Goal: Check status: Check status

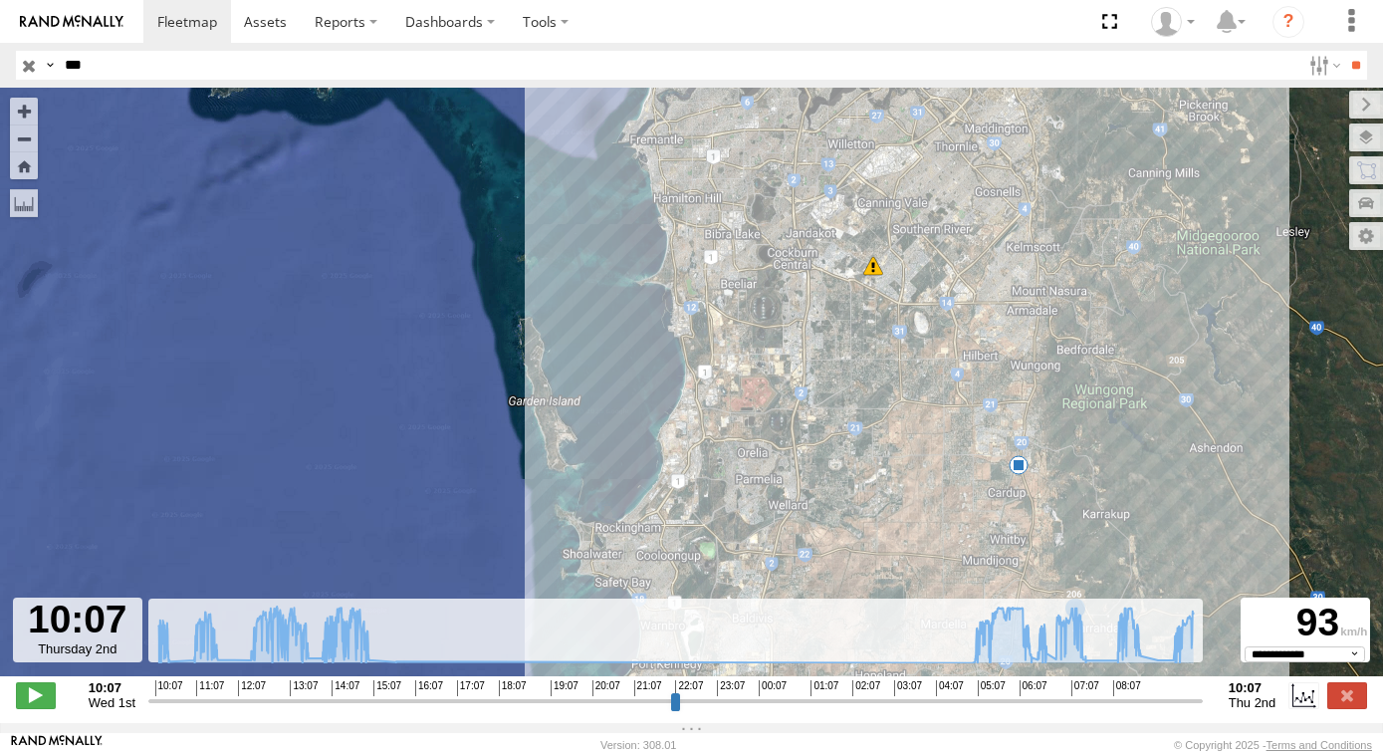
select select "**********"
click at [24, 70] on input "button" at bounding box center [29, 65] width 26 height 29
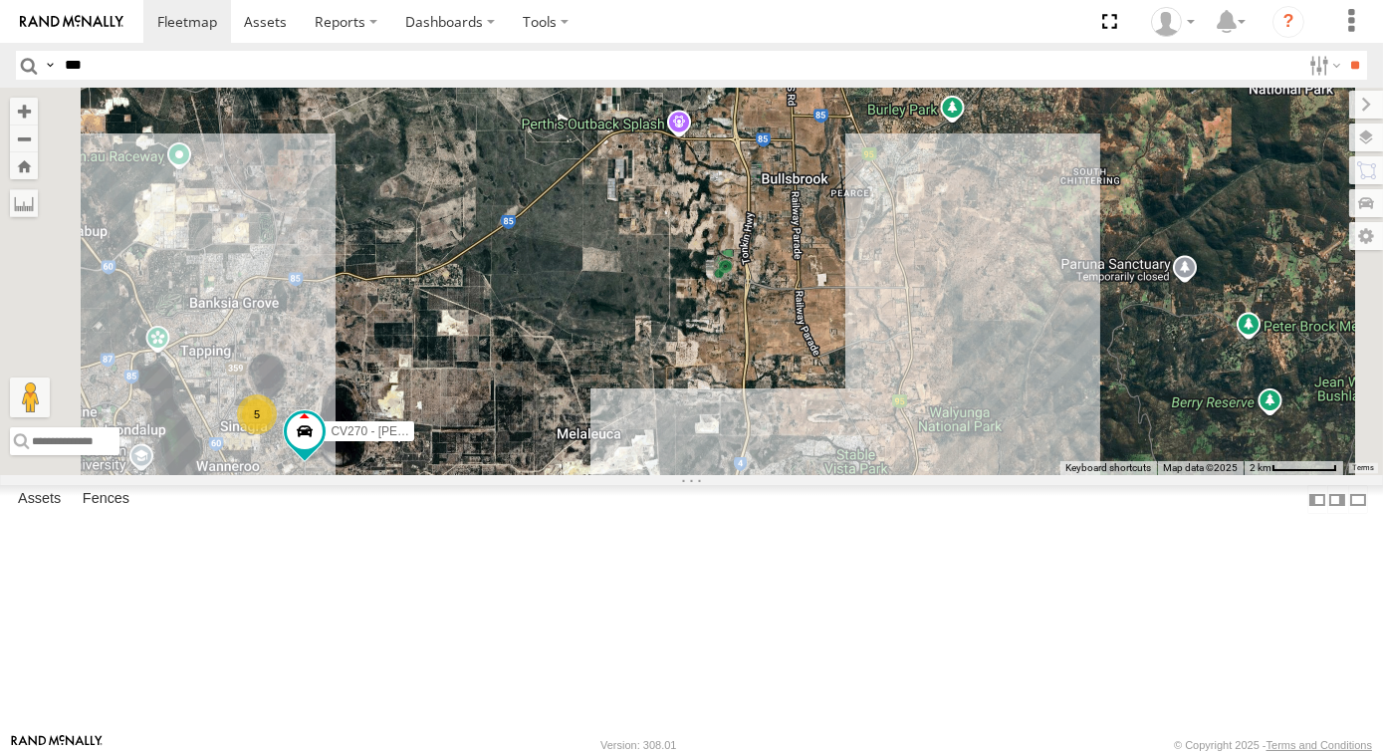
click at [1196, 386] on div "20 5 2 CV270 - [PERSON_NAME]" at bounding box center [691, 281] width 1383 height 387
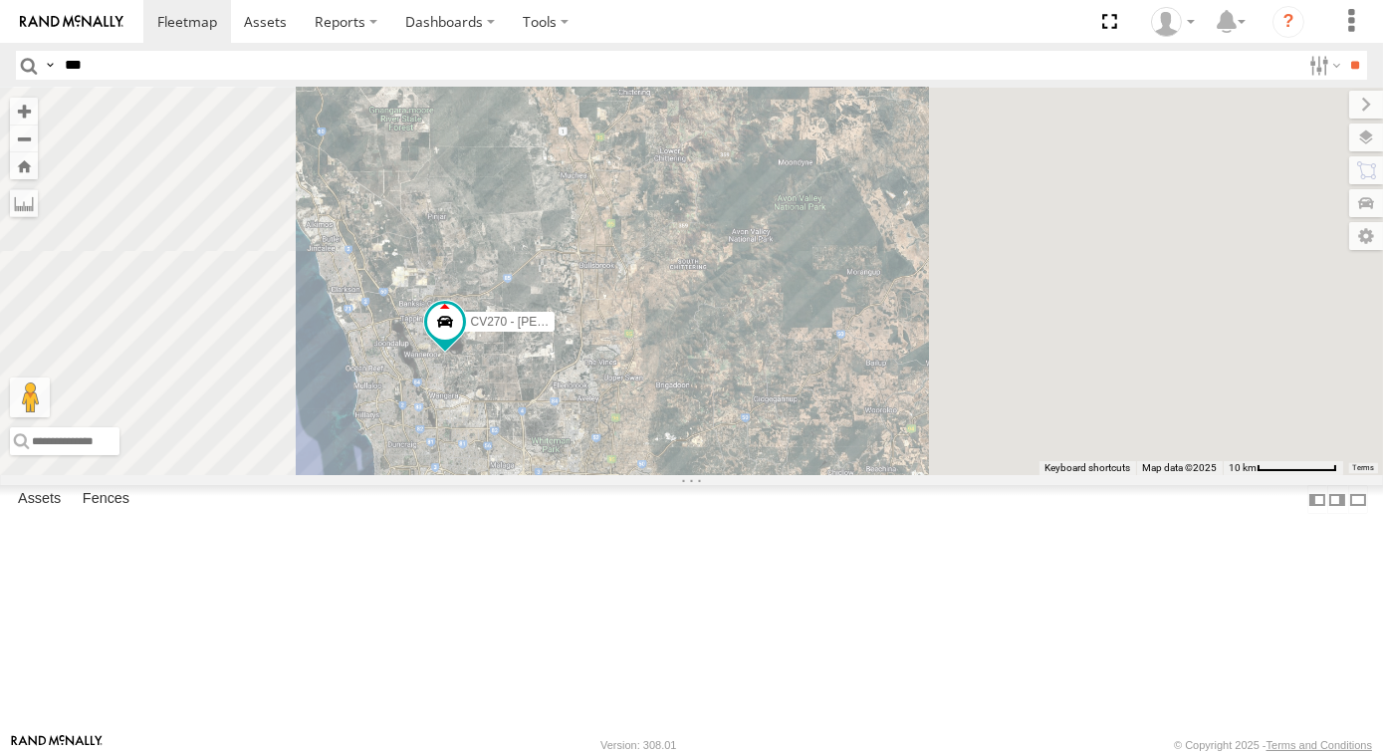
drag, startPoint x: 839, startPoint y: 505, endPoint x: 871, endPoint y: 472, distance: 45.8
click at [876, 415] on div "CV270 - [PERSON_NAME]" at bounding box center [691, 281] width 1383 height 387
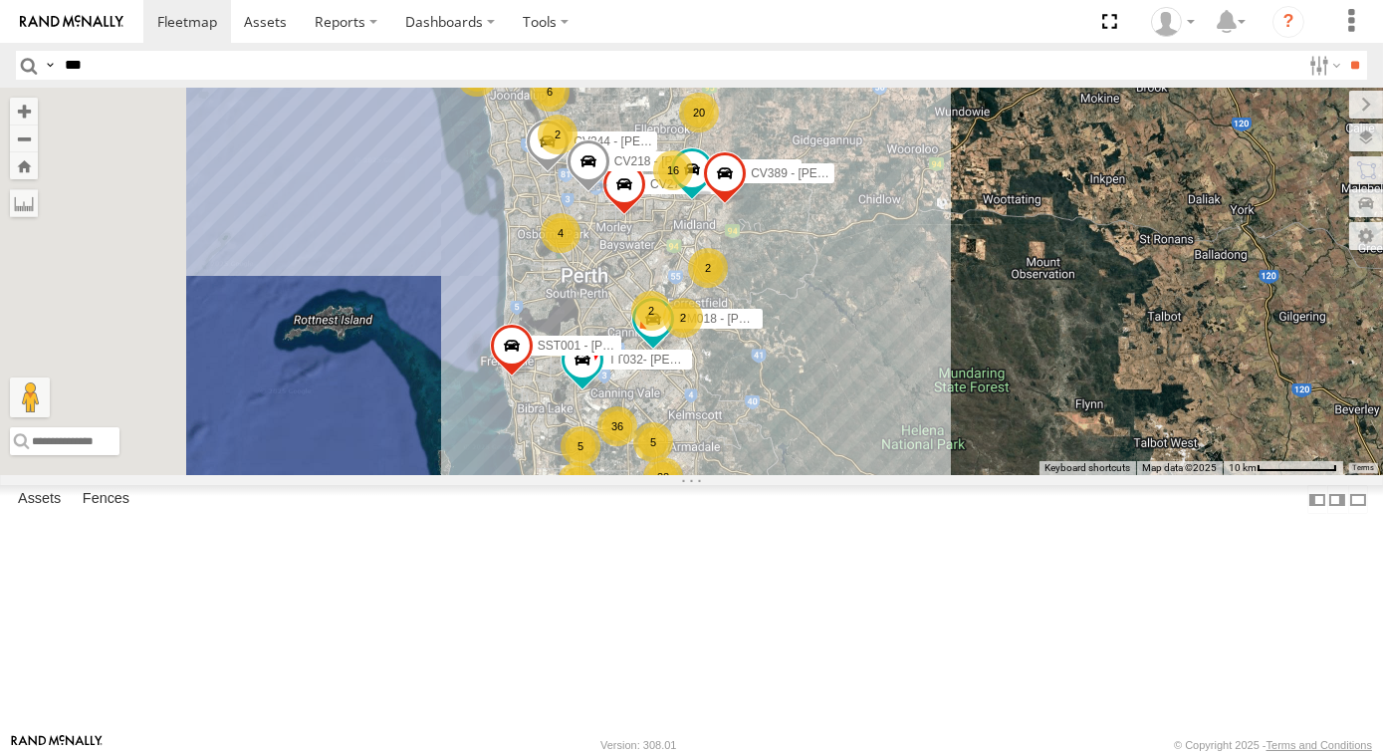
drag, startPoint x: 894, startPoint y: 415, endPoint x: 882, endPoint y: 395, distance: 23.2
click at [884, 398] on div "66 5 3 22 20 18 20 2 36 22 2 16 4 5 38 6 7 4 CV389 - [PERSON_NAME] 2 CV244 - [P…" at bounding box center [691, 281] width 1383 height 387
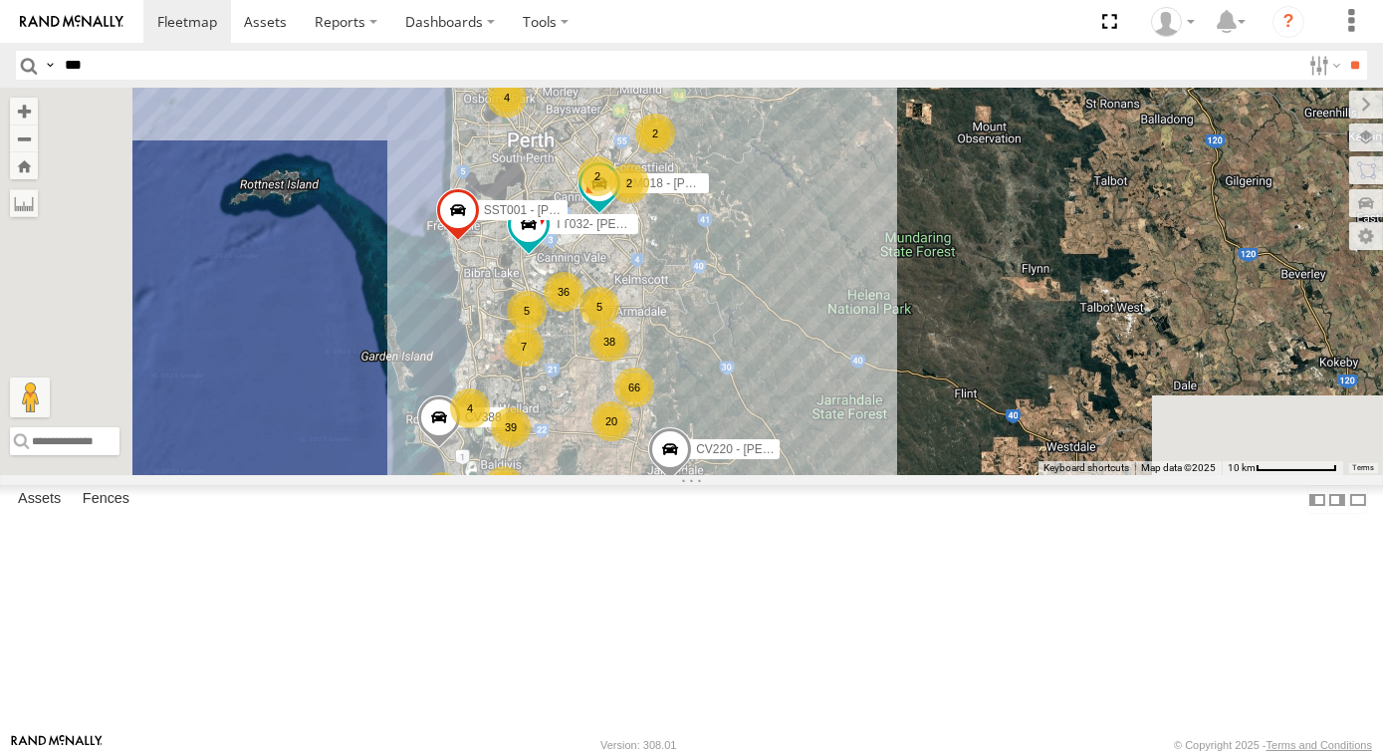
drag, startPoint x: 913, startPoint y: 519, endPoint x: 921, endPoint y: 486, distance: 33.8
click at [921, 475] on div "66 5 3 39 20 18 20 2 36 22 2 16 4 5 38 6 7 4 CV389 - [PERSON_NAME] 2 CV244 - [P…" at bounding box center [691, 281] width 1383 height 387
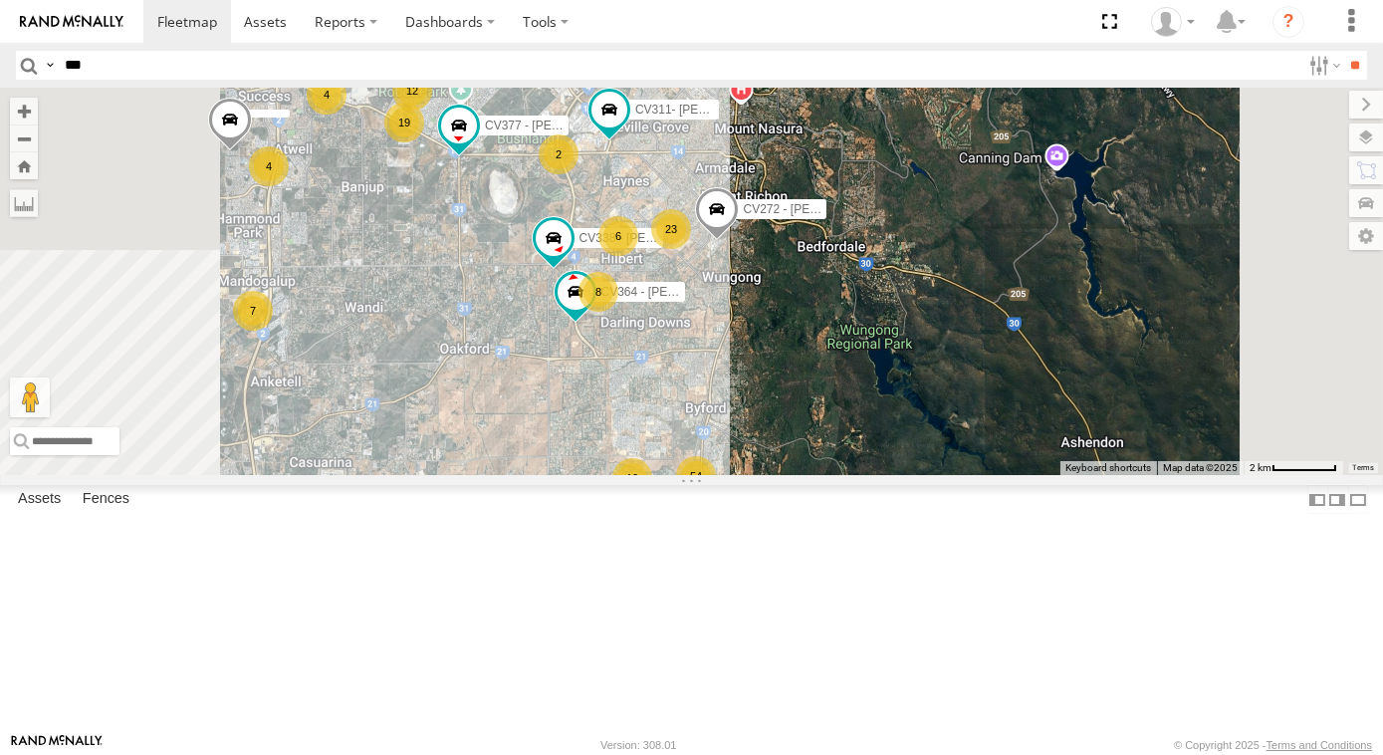
drag, startPoint x: 744, startPoint y: 490, endPoint x: 753, endPoint y: 501, distance: 14.2
click at [753, 475] on div "CV389 - [PERSON_NAME] CV244 - [PERSON_NAME] PM018 - [PERSON_NAME] TT032- [PERSO…" at bounding box center [691, 281] width 1383 height 387
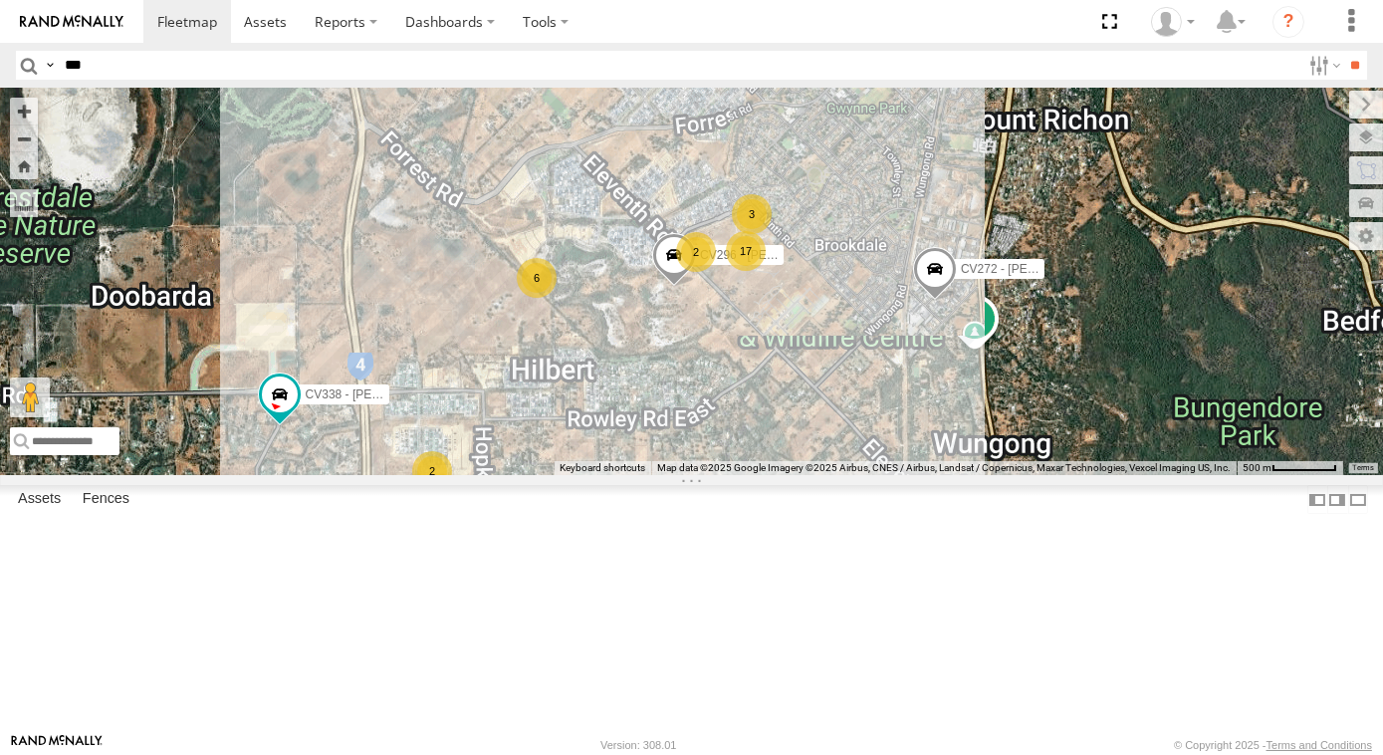
drag, startPoint x: 947, startPoint y: 525, endPoint x: 953, endPoint y: 516, distance: 10.8
click at [953, 475] on div "CV389 - [PERSON_NAME] CV244 - [PERSON_NAME] PM018 - [PERSON_NAME] TT032- [PERSO…" at bounding box center [691, 281] width 1383 height 387
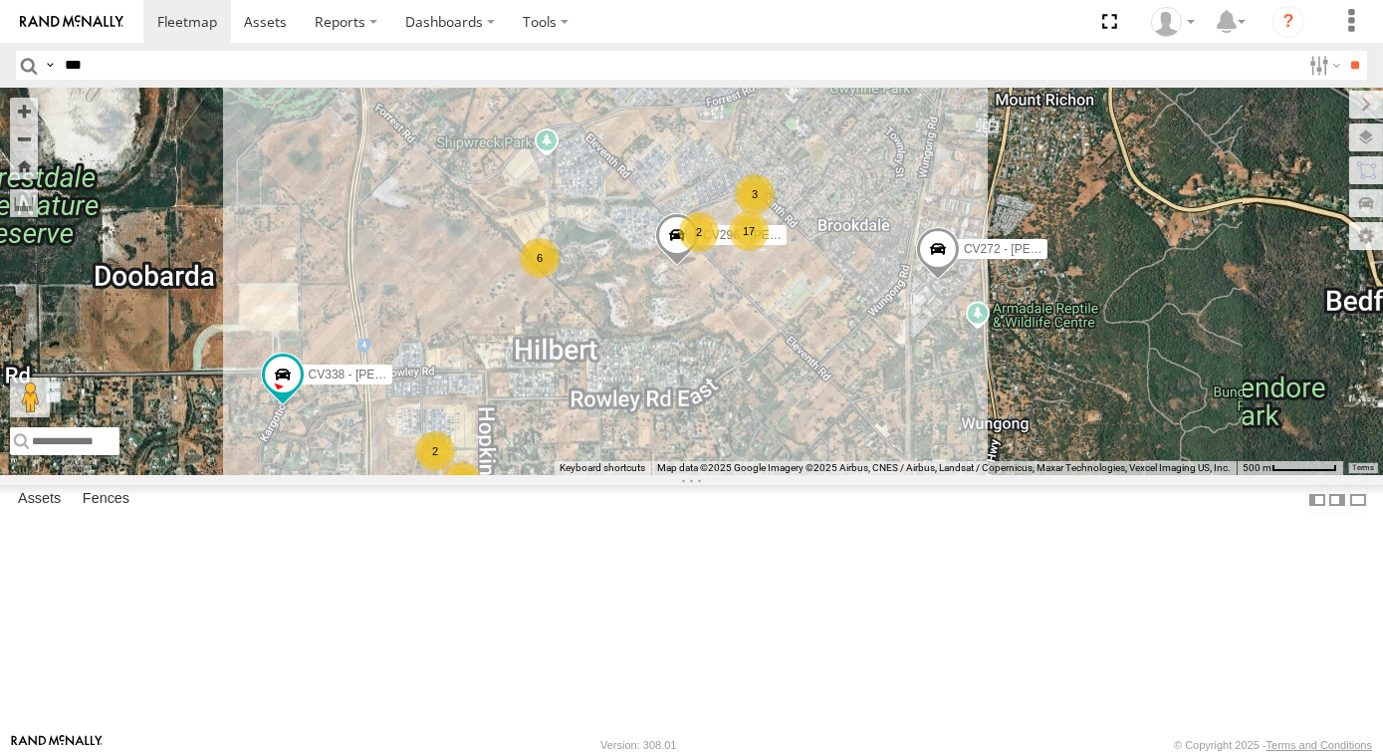
drag, startPoint x: 939, startPoint y: 530, endPoint x: 940, endPoint y: 455, distance: 74.7
click at [940, 456] on div "CV389 - [PERSON_NAME] CV244 - [PERSON_NAME] PM018 - [PERSON_NAME] TT032- [PERSO…" at bounding box center [691, 281] width 1383 height 387
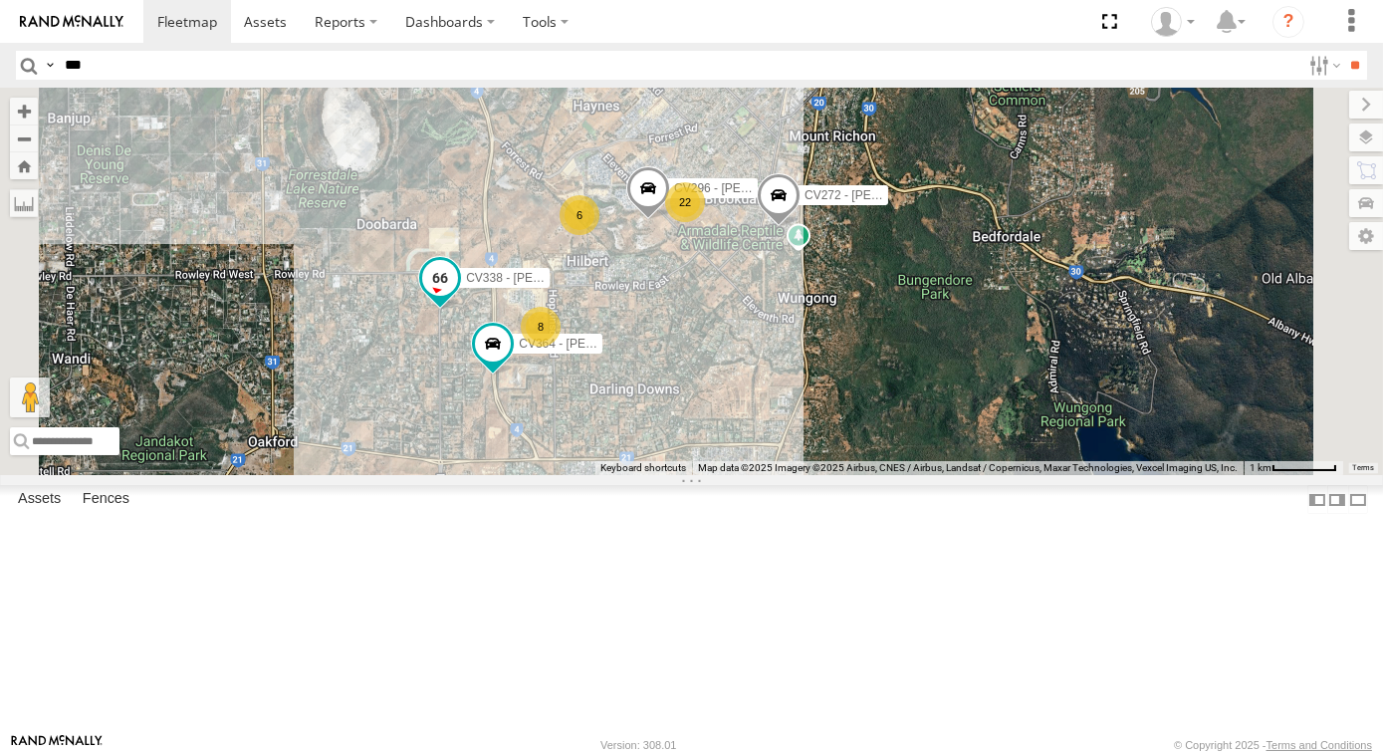
click at [458, 296] on span at bounding box center [440, 278] width 36 height 36
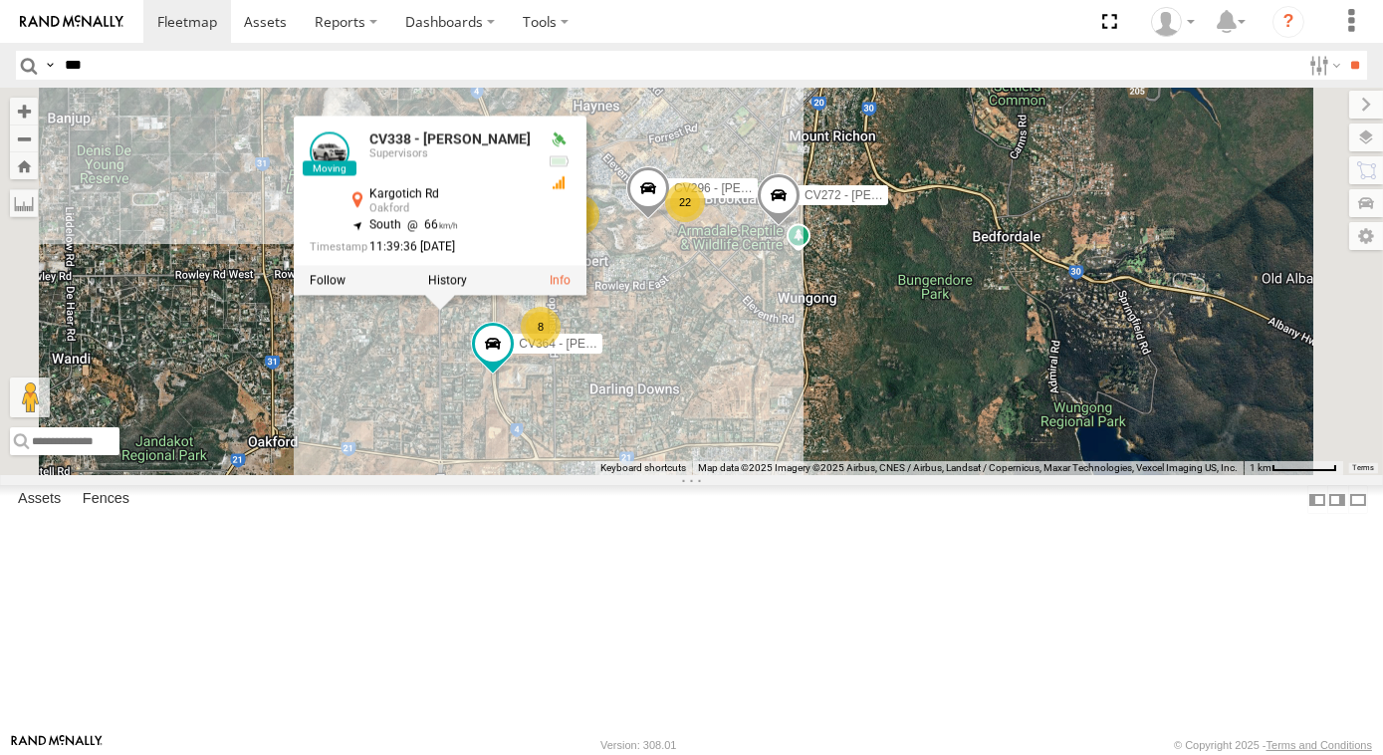
click at [648, 475] on div "CV389 - [PERSON_NAME] CV244 - [PERSON_NAME] PM018 - [PERSON_NAME] TT032- [PERSO…" at bounding box center [691, 281] width 1383 height 387
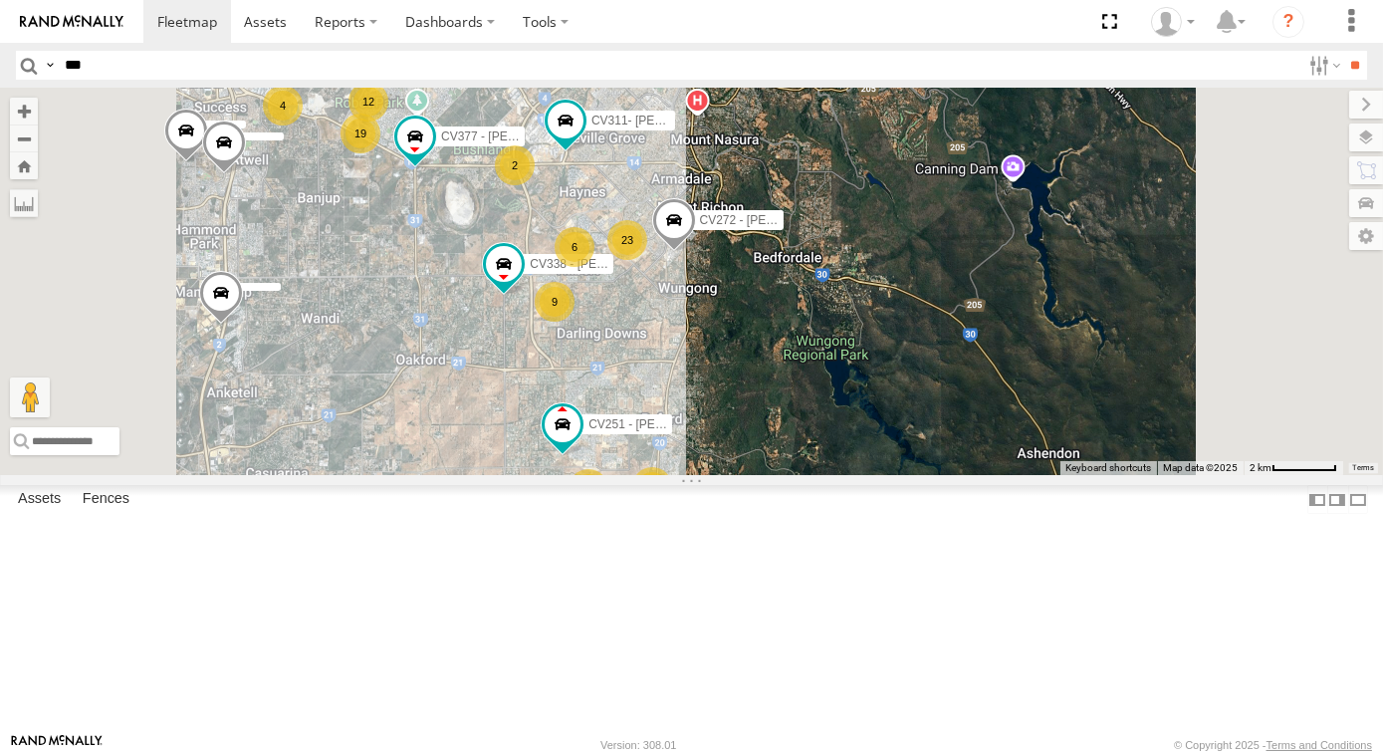
click at [942, 451] on div "CV389 - [PERSON_NAME] CV244 - [PERSON_NAME] PM018 - [PERSON_NAME] TT032- [PERSO…" at bounding box center [691, 281] width 1383 height 387
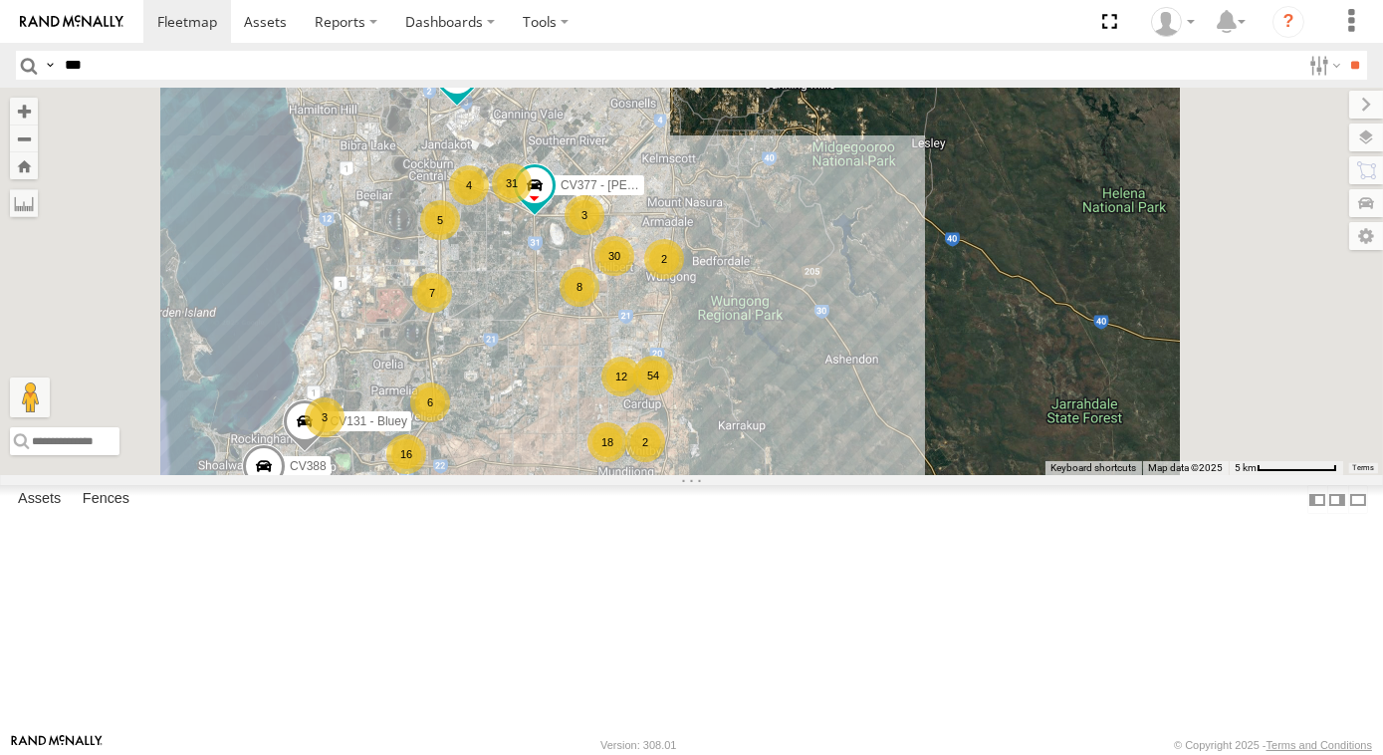
click at [1002, 475] on div "CV389 - [PERSON_NAME] CV244 - [PERSON_NAME] PM018 - [PERSON_NAME] TT032- [PERSO…" at bounding box center [691, 281] width 1383 height 387
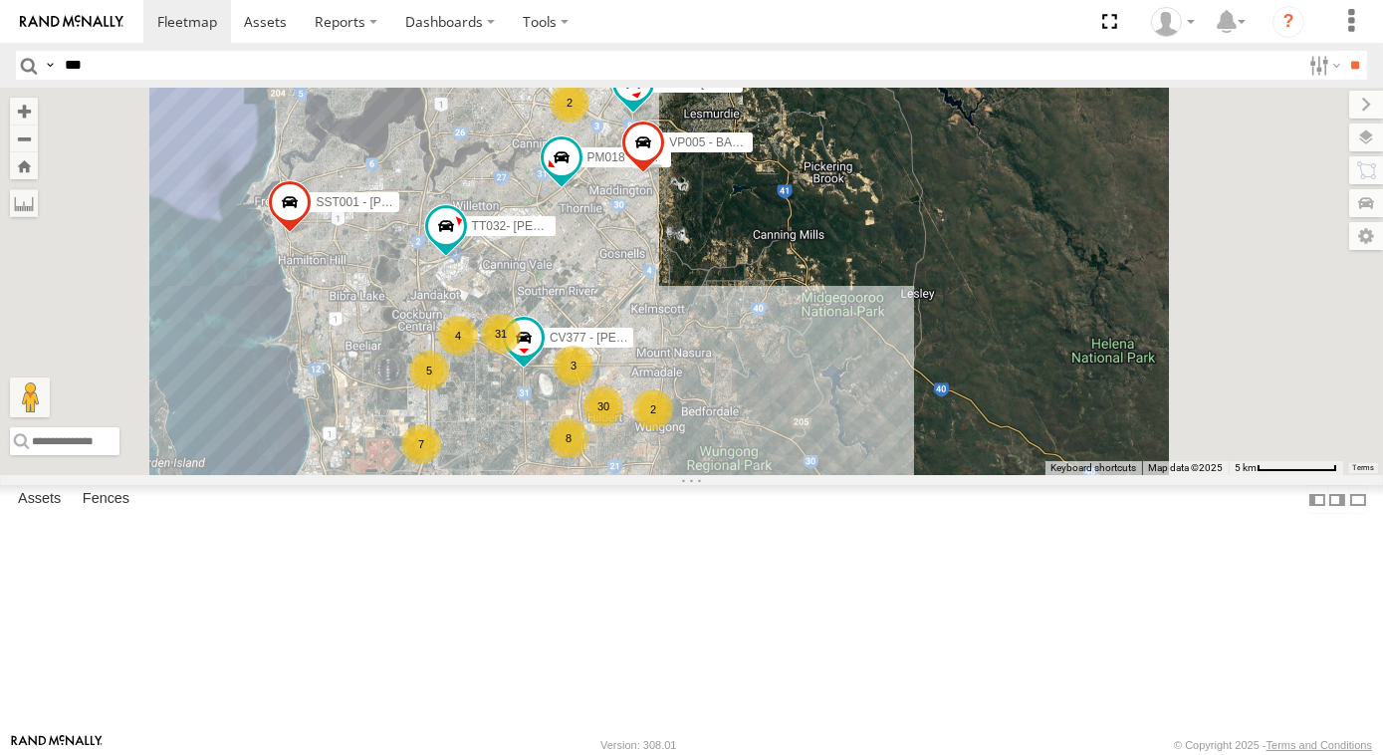
drag, startPoint x: 1035, startPoint y: 297, endPoint x: 1026, endPoint y: 427, distance: 130.8
click at [1026, 427] on div "CV389 - [PERSON_NAME] CV244 - [PERSON_NAME] PM018 - [PERSON_NAME] TT032- [PERSO…" at bounding box center [691, 281] width 1383 height 387
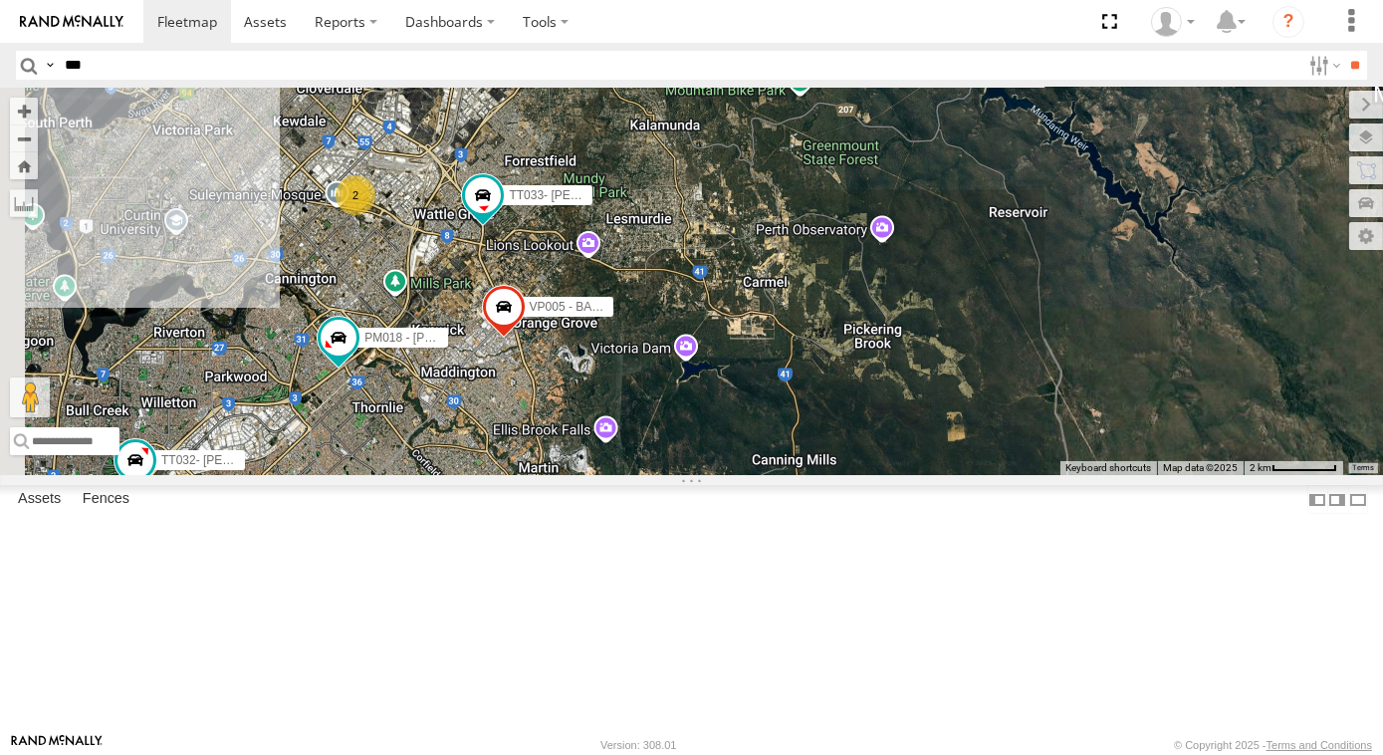
drag, startPoint x: 760, startPoint y: 524, endPoint x: 846, endPoint y: 455, distance: 110.6
click at [840, 461] on div "CV389 - [PERSON_NAME] CV244 - [PERSON_NAME] PM018 - [PERSON_NAME] TT032- [PERSO…" at bounding box center [691, 281] width 1383 height 387
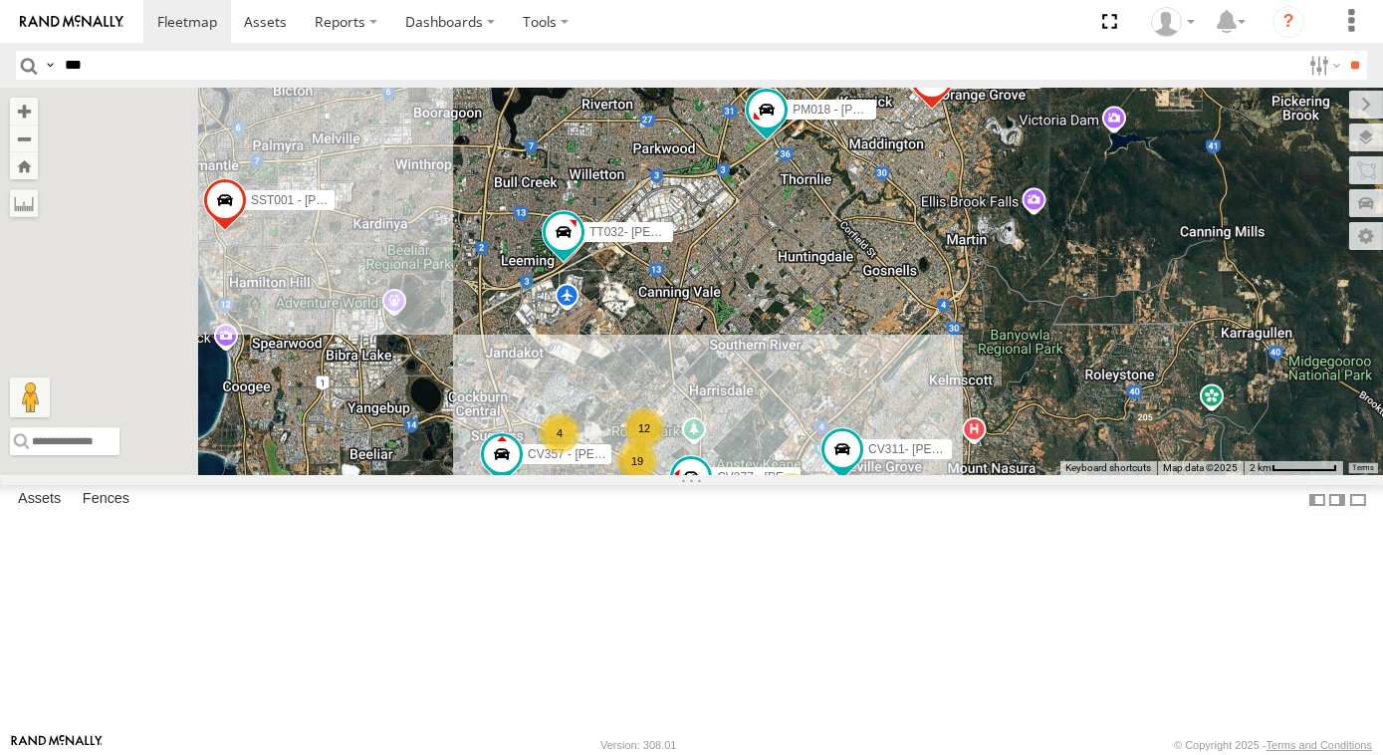
drag, startPoint x: 832, startPoint y: 530, endPoint x: 1069, endPoint y: 428, distance: 257.8
click at [1091, 423] on div "CV389 - [PERSON_NAME] CV244 - [PERSON_NAME] PM018 - [PERSON_NAME] TT032- [PERSO…" at bounding box center [691, 281] width 1383 height 387
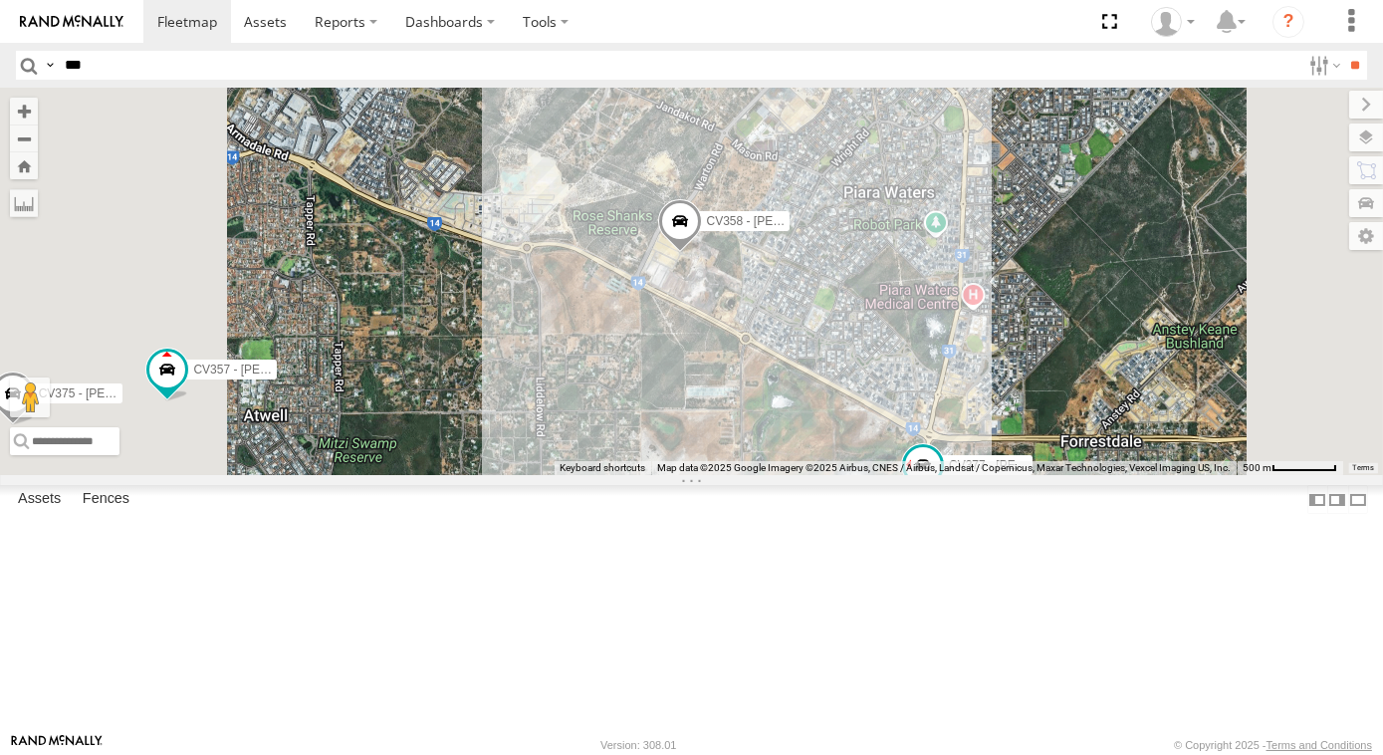
drag, startPoint x: 1055, startPoint y: 580, endPoint x: 932, endPoint y: 472, distance: 163.0
click at [932, 472] on div "CV389 - [PERSON_NAME] CV244 - [PERSON_NAME] PM018 - [PERSON_NAME] TT032- [PERSO…" at bounding box center [691, 281] width 1383 height 387
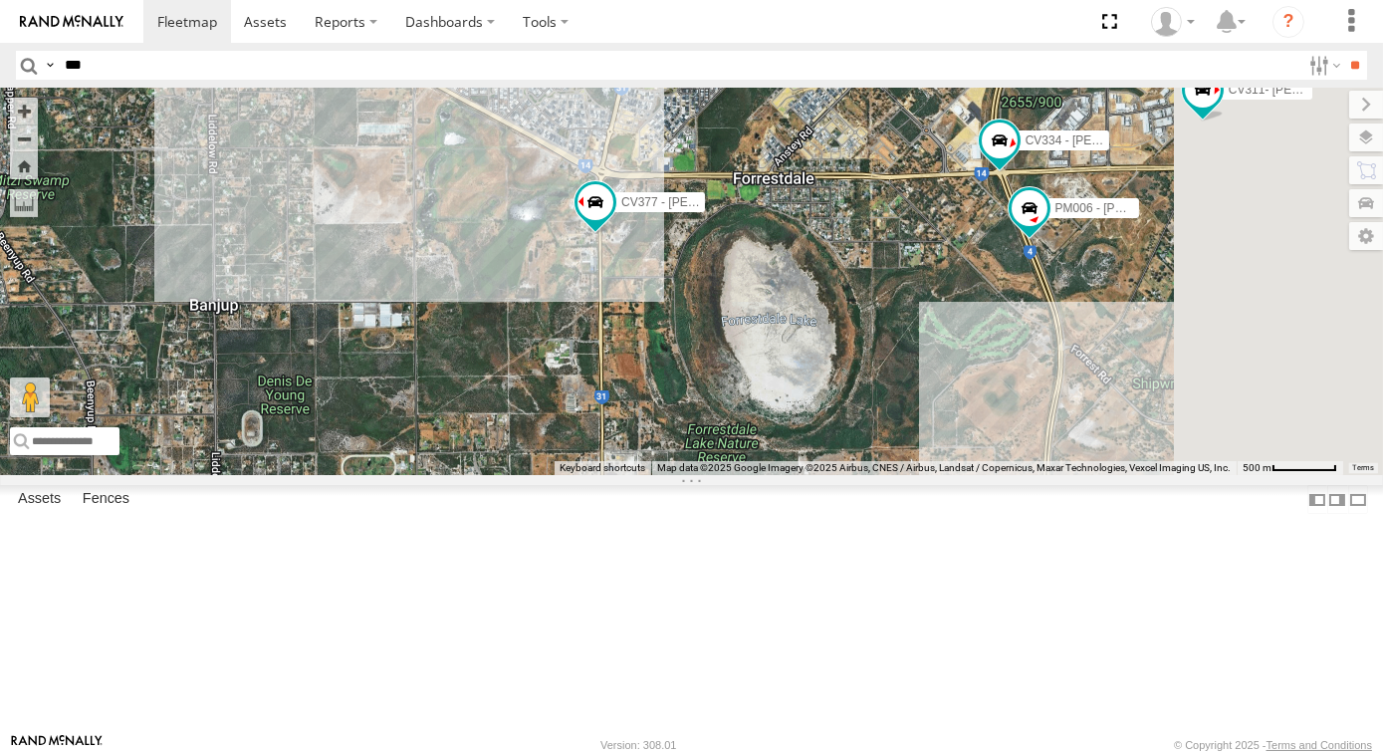
drag, startPoint x: 937, startPoint y: 484, endPoint x: 968, endPoint y: 229, distance: 256.8
click at [968, 229] on div "CV389 - [PERSON_NAME] CV244 - [PERSON_NAME] PM018 - [PERSON_NAME] TT032- [PERSO…" at bounding box center [691, 281] width 1383 height 387
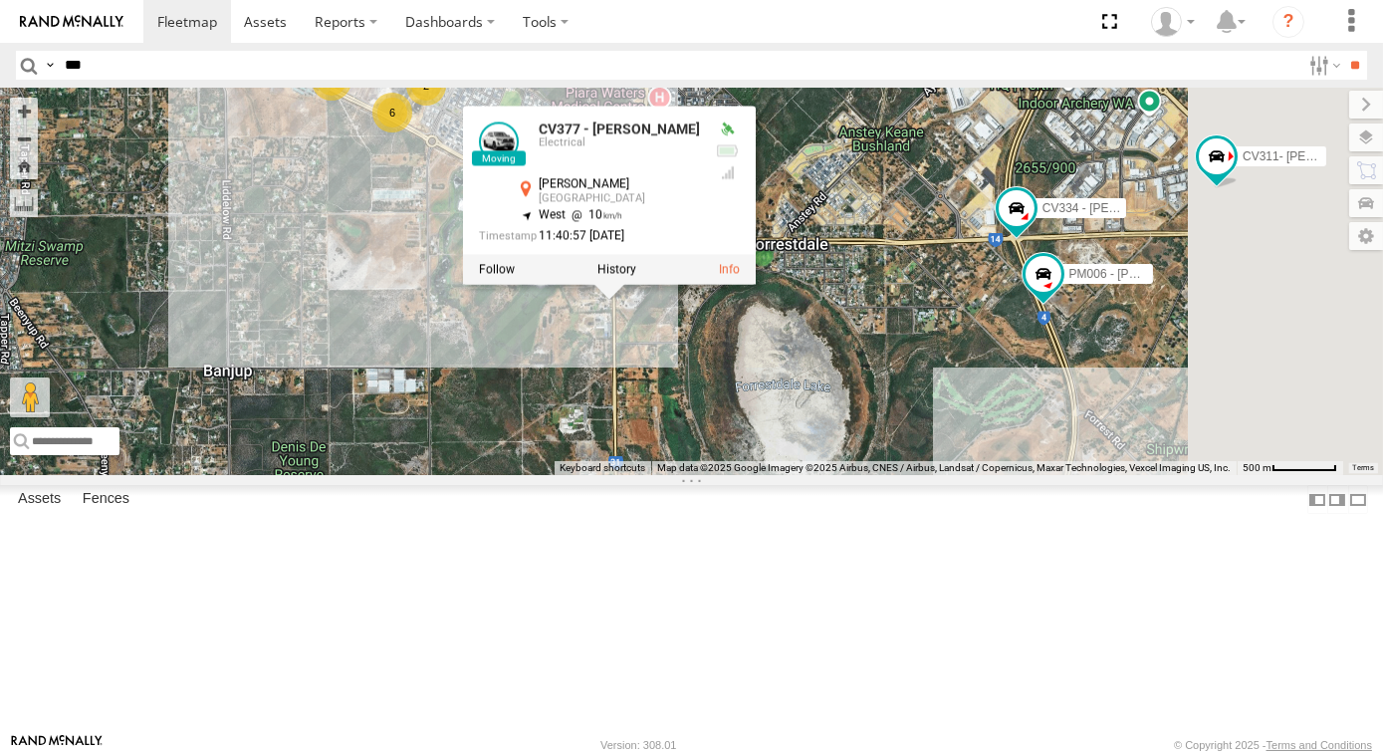
drag, startPoint x: 886, startPoint y: 193, endPoint x: 868, endPoint y: 511, distance: 318.2
click at [868, 475] on div "CV389 - [PERSON_NAME] CV244 - [PERSON_NAME] PM018 - [PERSON_NAME] TT032- [PERSO…" at bounding box center [691, 281] width 1383 height 387
click at [921, 470] on div "CV389 - [PERSON_NAME] CV244 - [PERSON_NAME] PM018 - [PERSON_NAME] TT032- [PERSO…" at bounding box center [691, 281] width 1383 height 387
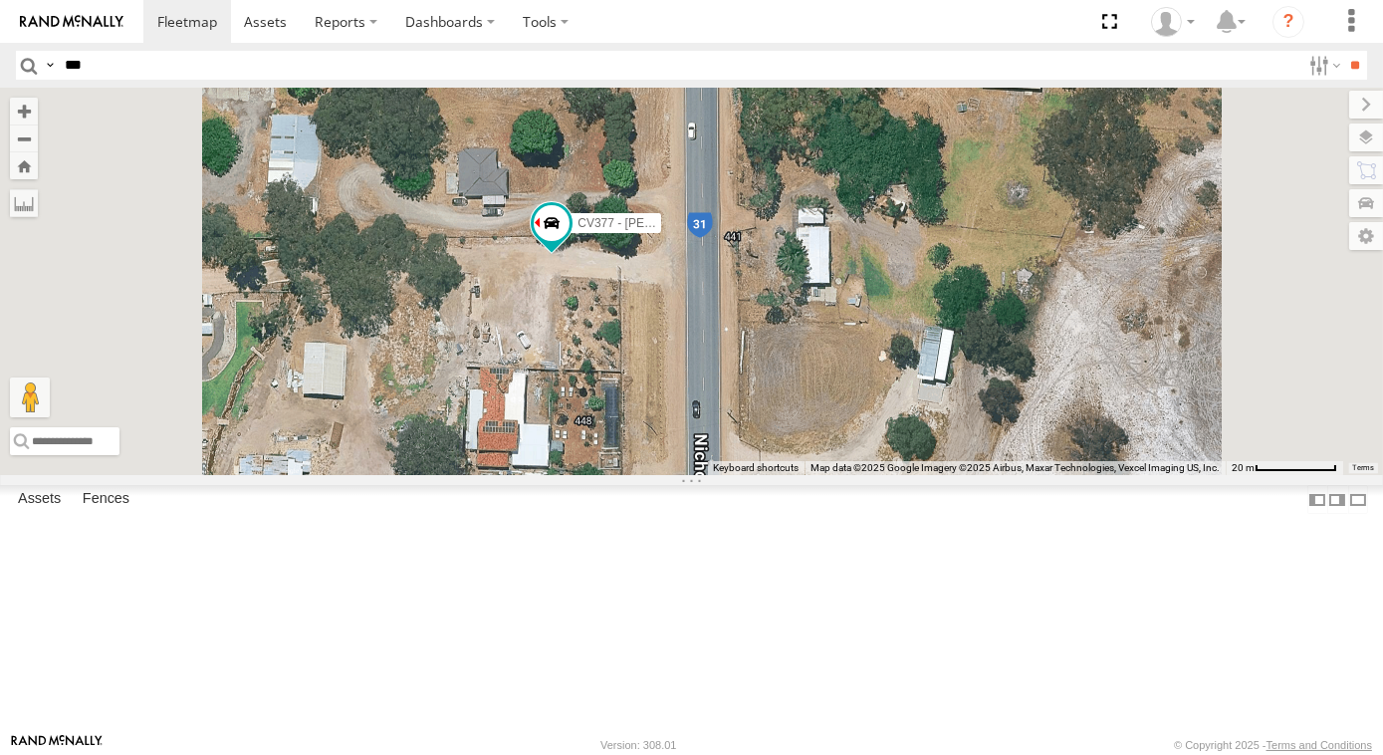
drag, startPoint x: 783, startPoint y: 504, endPoint x: 886, endPoint y: 455, distance: 114.5
click at [884, 463] on div "CV389 - [PERSON_NAME] CV244 - [PERSON_NAME] PM018 - [PERSON_NAME] TT032- [PERSO…" at bounding box center [691, 281] width 1383 height 387
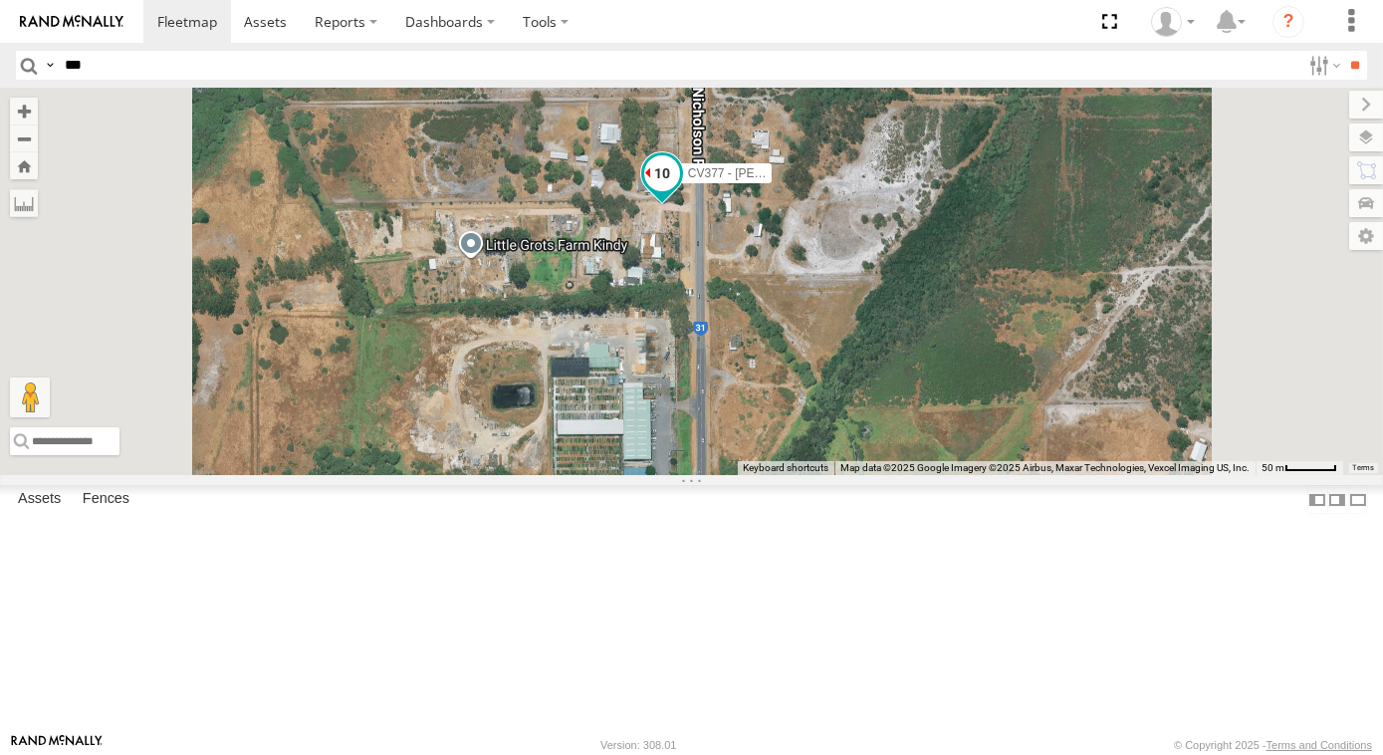
click at [679, 190] on span at bounding box center [661, 172] width 36 height 36
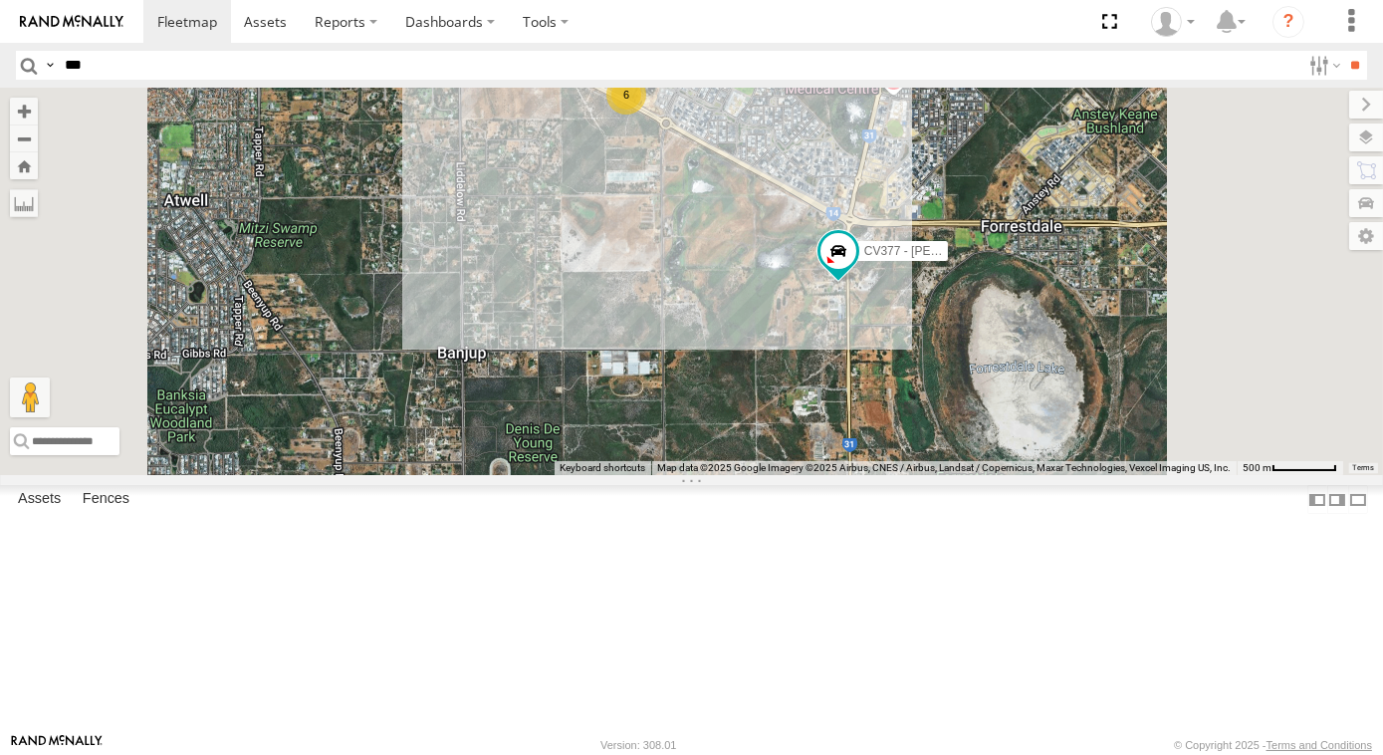
click at [1168, 475] on div "CV377 - [PERSON_NAME] 12 2 6 8 2 2 2 CV358 - [PERSON_NAME]" at bounding box center [691, 281] width 1383 height 387
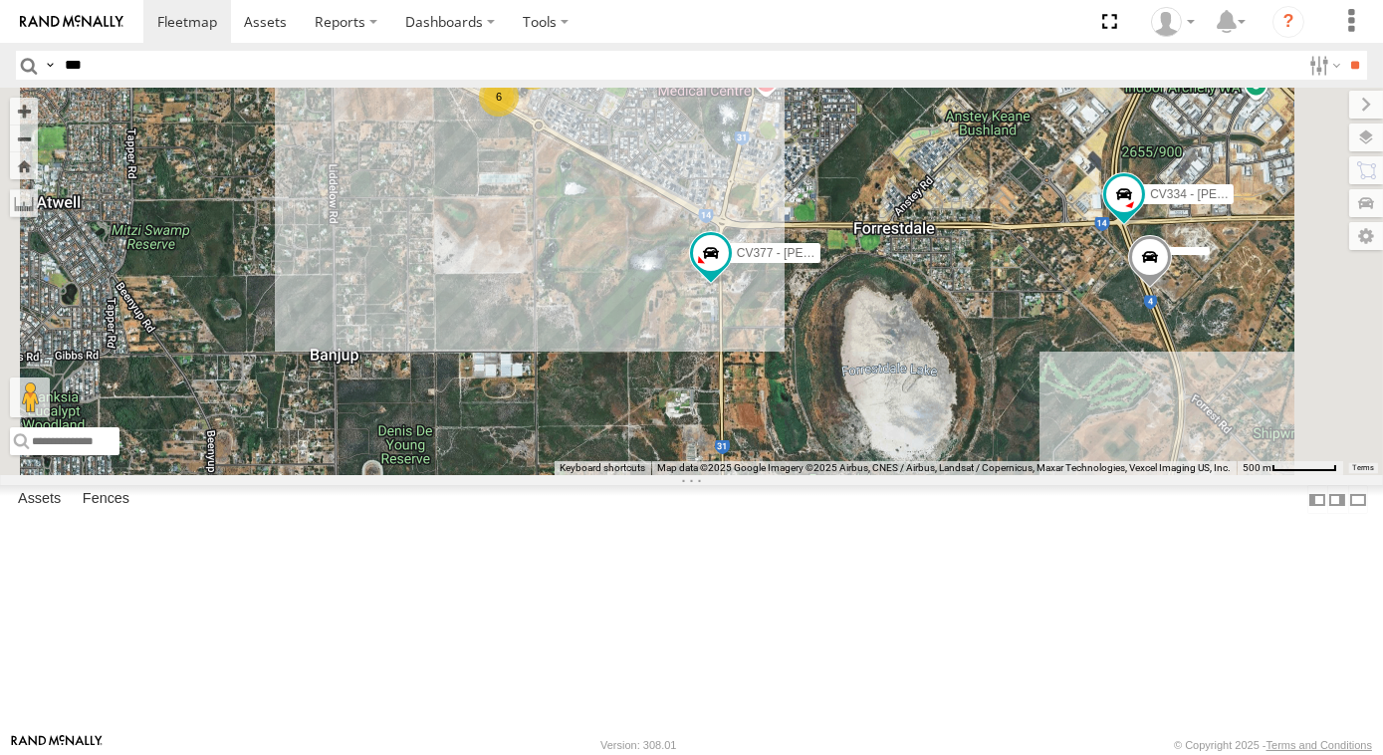
click at [1187, 475] on div "CV377 - [PERSON_NAME] 12 2 6 8 2 2 2 CV358 - [PERSON_NAME] CV334 - [PERSON_NAME]" at bounding box center [691, 281] width 1383 height 387
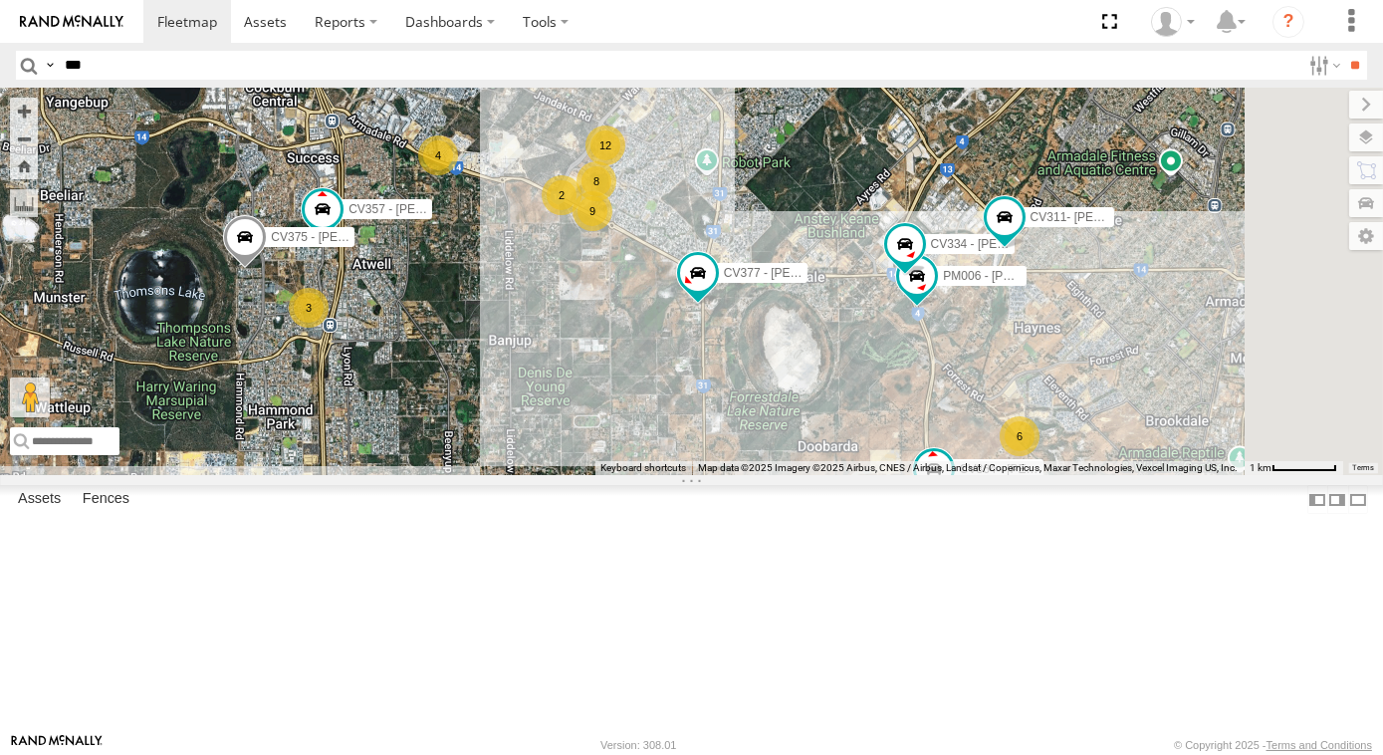
drag, startPoint x: 1275, startPoint y: 538, endPoint x: 1163, endPoint y: 504, distance: 116.6
click at [1163, 475] on div "CV377 - [PERSON_NAME] CV334 - [PERSON_NAME] PM006 - [PERSON_NAME] 12 6 CV357 - …" at bounding box center [691, 281] width 1383 height 387
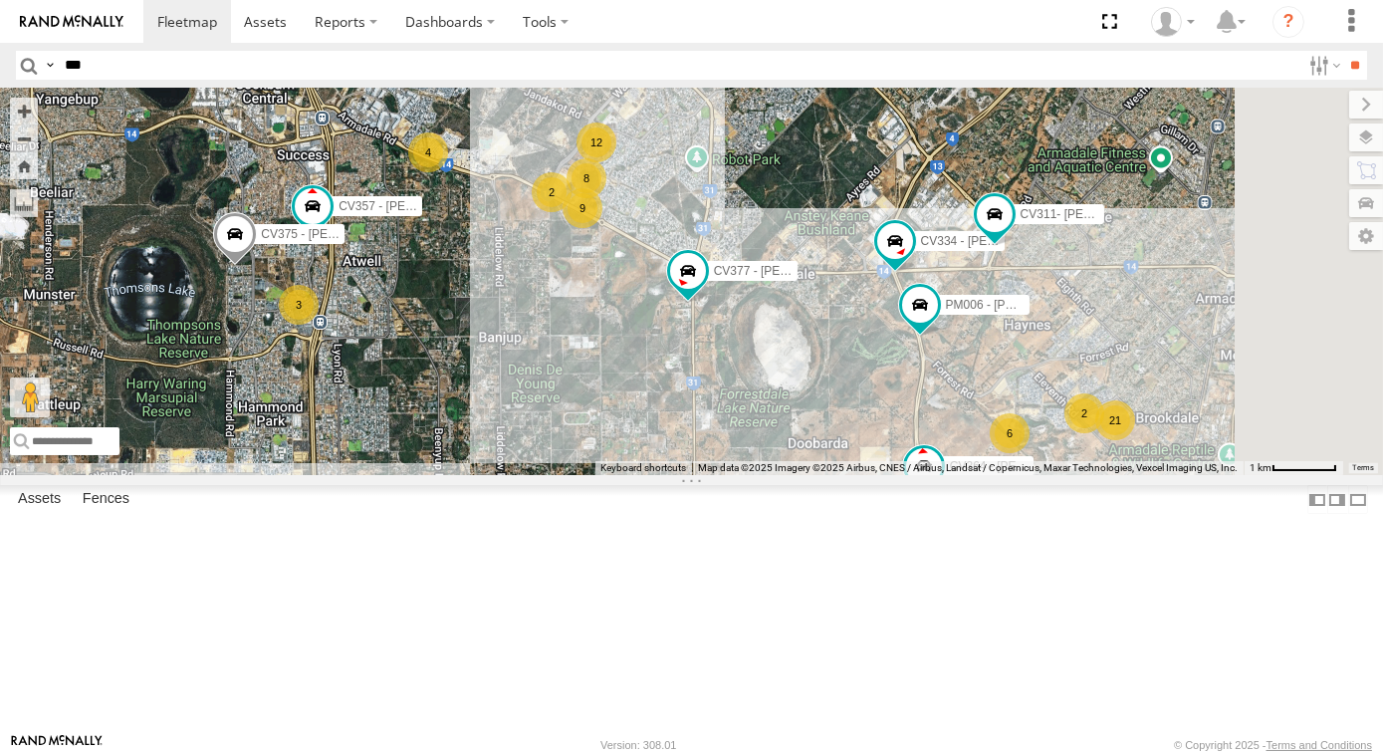
drag, startPoint x: 986, startPoint y: 491, endPoint x: 929, endPoint y: 486, distance: 57.0
click at [929, 475] on div "CV377 - [PERSON_NAME] CV334 - [PERSON_NAME] PM006 - [PERSON_NAME] 12 6 CV357 - …" at bounding box center [691, 281] width 1383 height 387
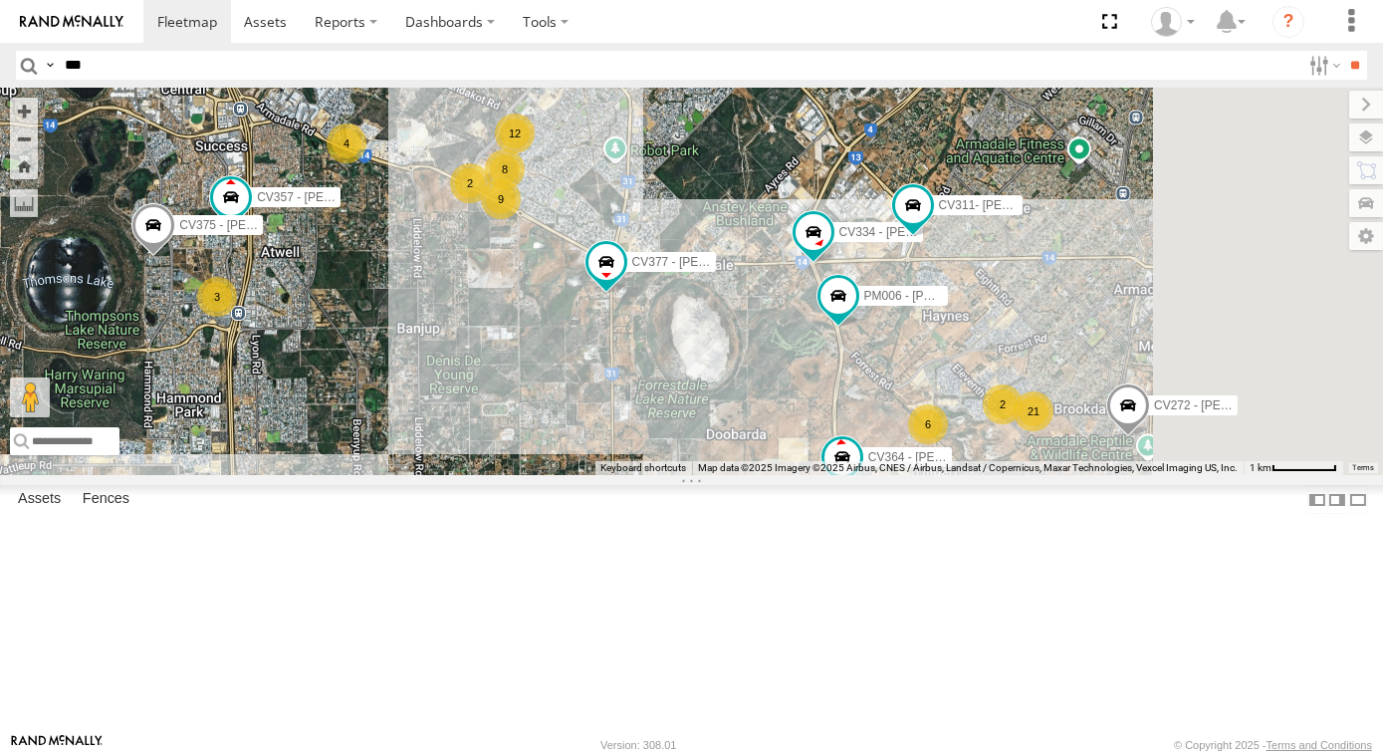
drag, startPoint x: 977, startPoint y: 497, endPoint x: 805, endPoint y: 455, distance: 177.3
click at [861, 469] on div "CV377 - [PERSON_NAME] CV334 - [PERSON_NAME] PM006 - [PERSON_NAME] 12 6 CV357 - …" at bounding box center [691, 281] width 1383 height 387
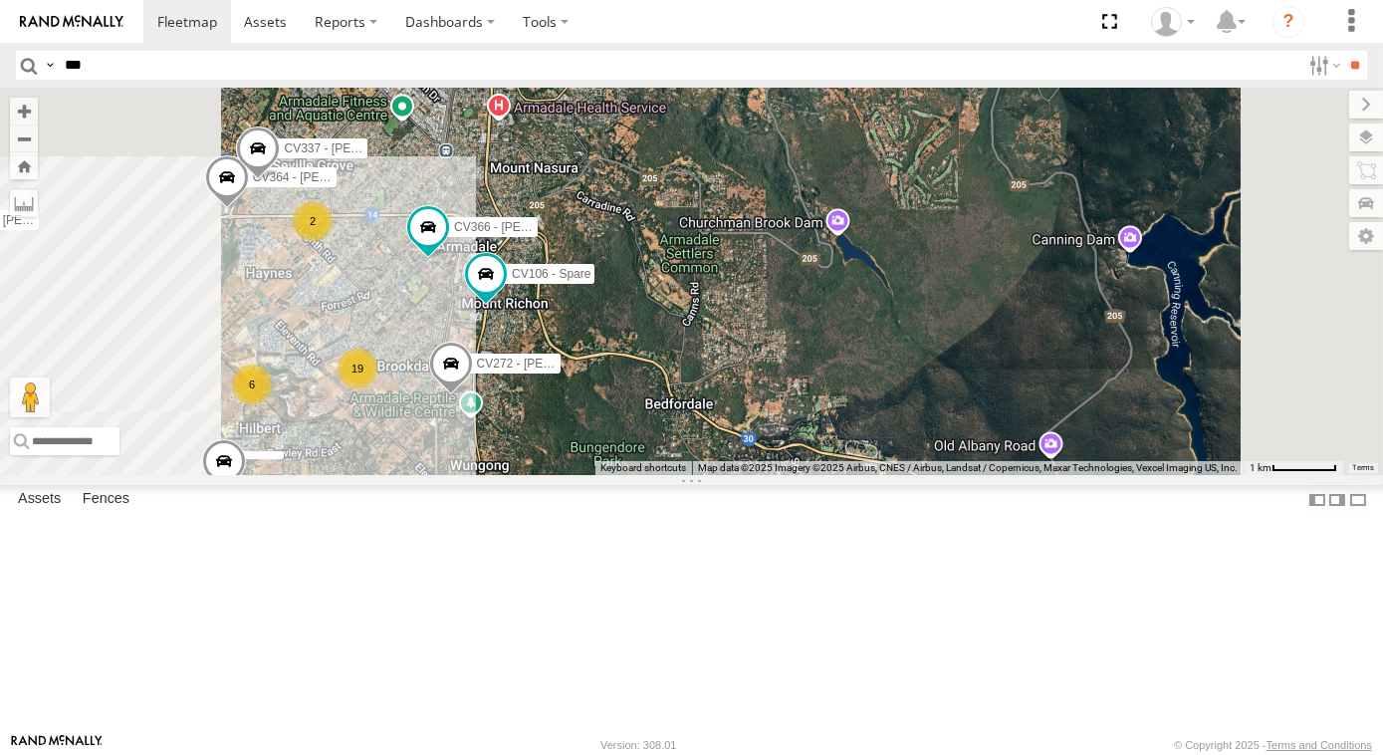
drag, startPoint x: 918, startPoint y: 447, endPoint x: 990, endPoint y: 383, distance: 95.9
click at [989, 384] on div "CV364 - [PERSON_NAME] CV272 - [PERSON_NAME] CV292 - [PERSON_NAME] CV377 - [PERS…" at bounding box center [691, 281] width 1383 height 387
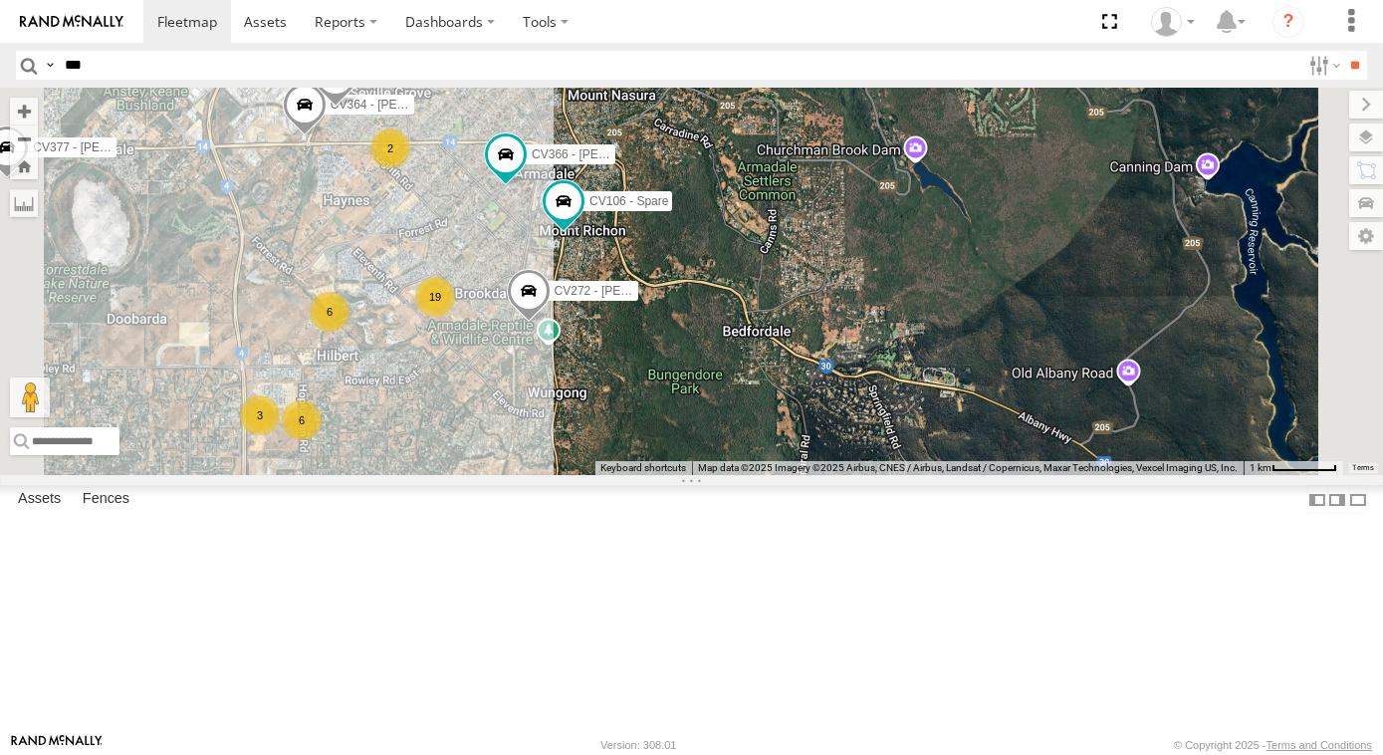
drag, startPoint x: 910, startPoint y: 544, endPoint x: 942, endPoint y: 508, distance: 48.0
click at [941, 475] on div "CV364 - [PERSON_NAME] CV272 - [PERSON_NAME] CV292 - [PERSON_NAME] CV377 - [PERS…" at bounding box center [691, 281] width 1383 height 387
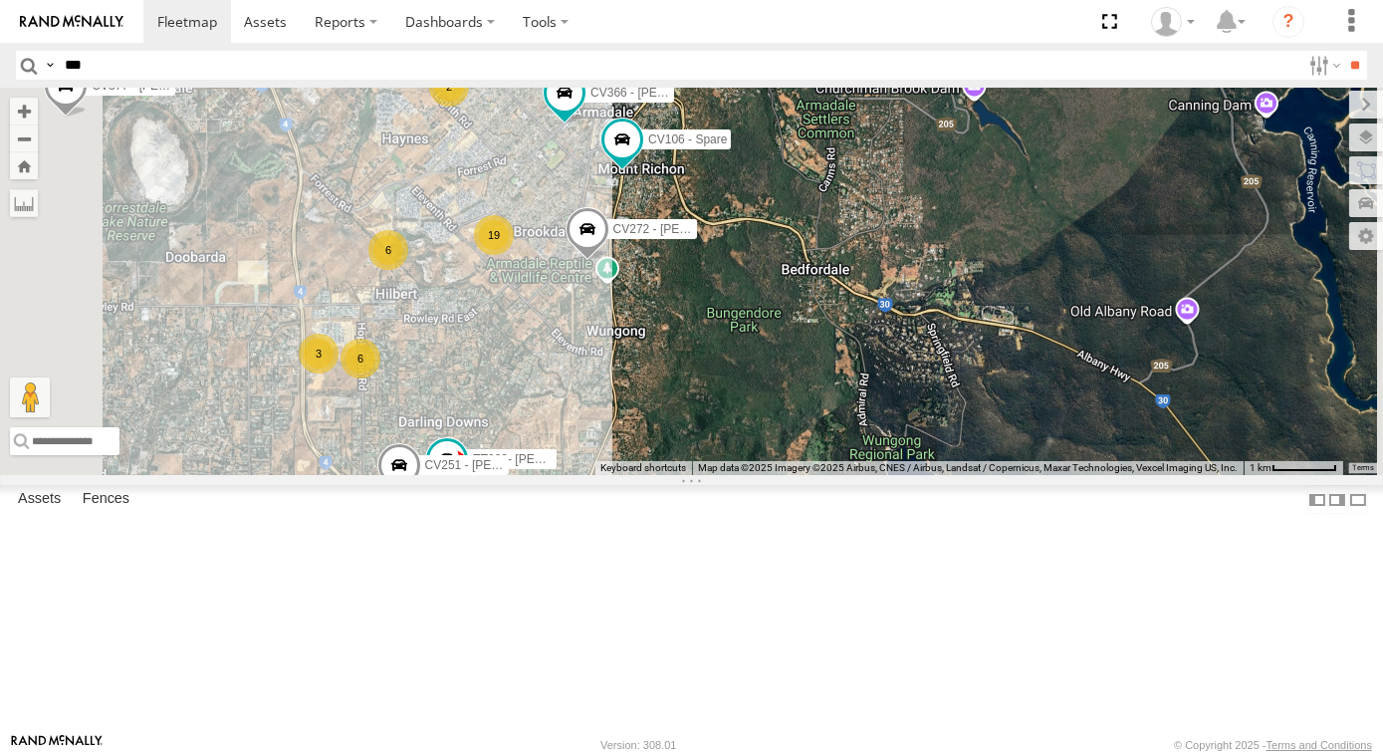
click at [1007, 450] on div "CV364 - [PERSON_NAME] CV272 - [PERSON_NAME] CV292 - [PERSON_NAME] CV377 - [PERS…" at bounding box center [691, 281] width 1383 height 387
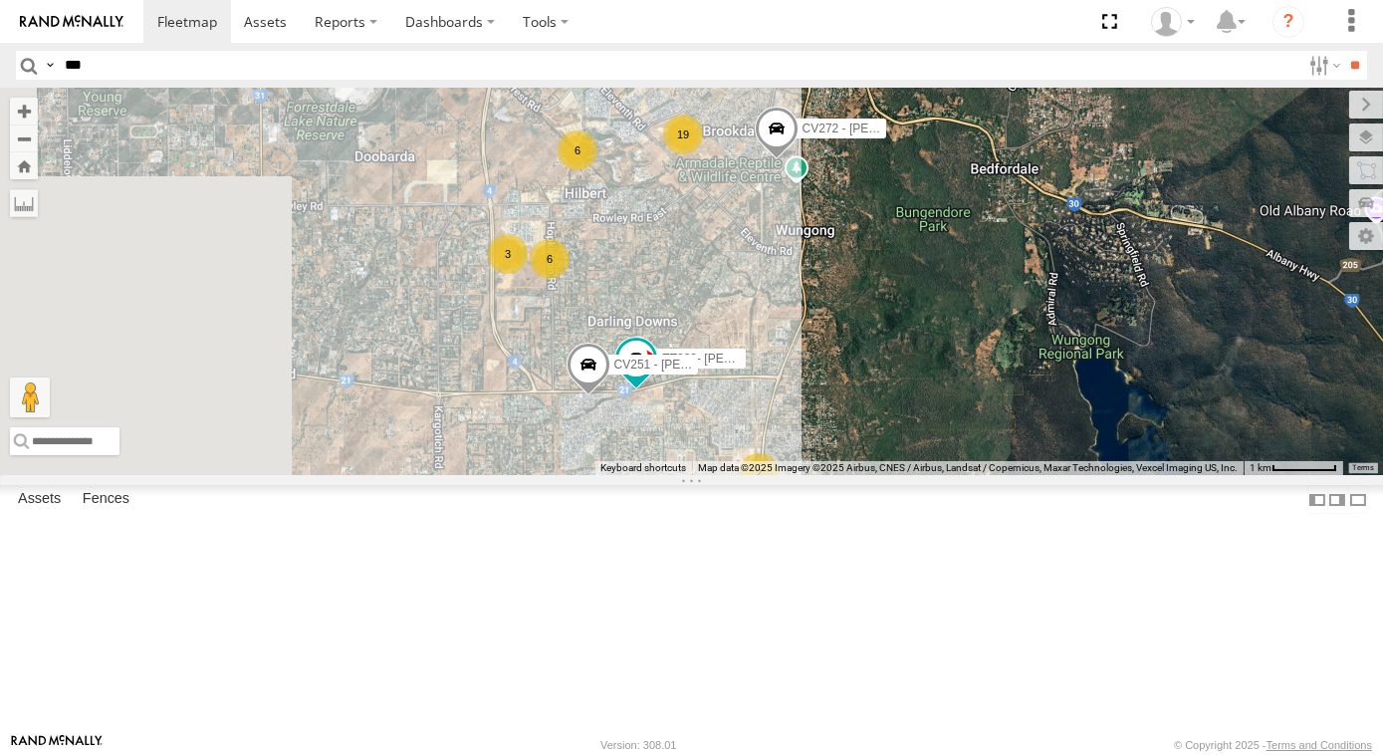
drag, startPoint x: 959, startPoint y: 415, endPoint x: 996, endPoint y: 418, distance: 37.0
click at [996, 418] on div "CV364 - [PERSON_NAME] CV272 - [PERSON_NAME] CV292 - [PERSON_NAME] CV377 - [PERS…" at bounding box center [691, 281] width 1383 height 387
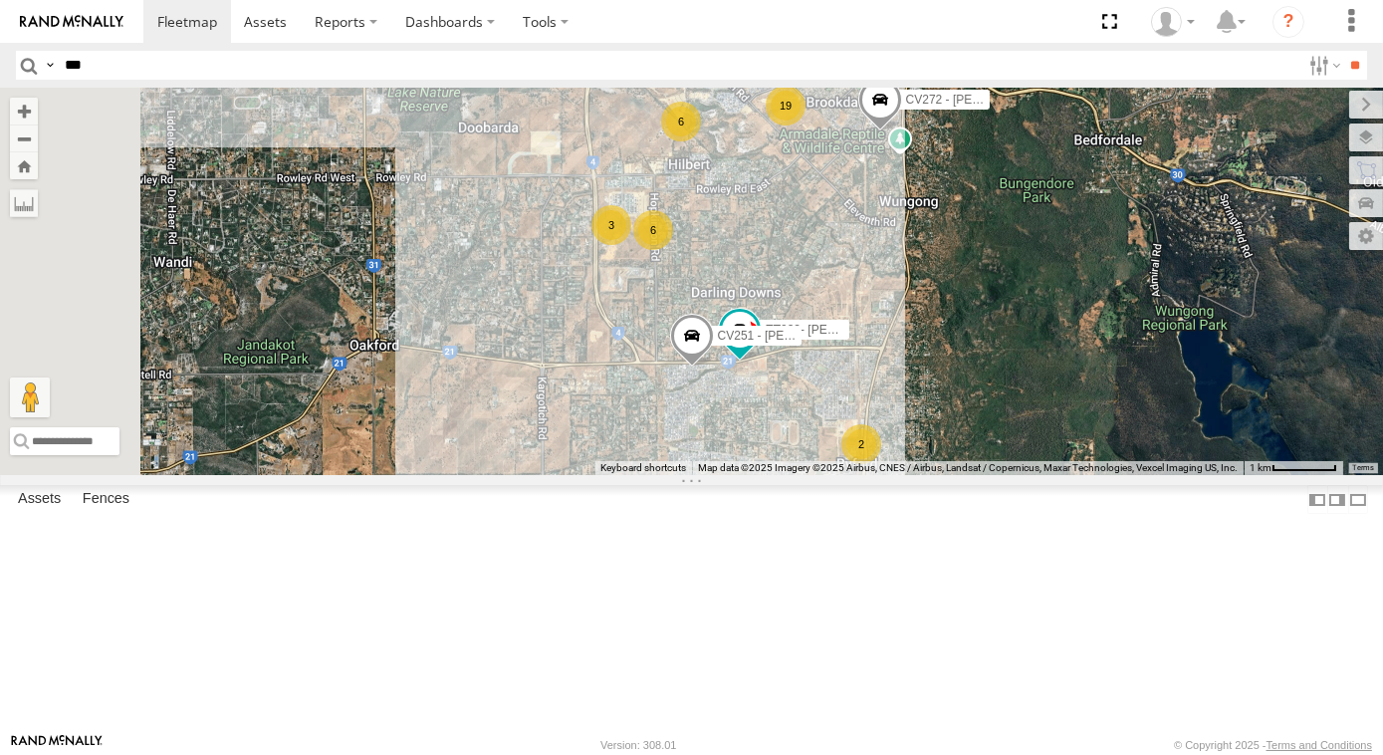
drag, startPoint x: 1040, startPoint y: 412, endPoint x: 1084, endPoint y: 356, distance: 71.5
click at [1091, 362] on div "CV364 - [PERSON_NAME] CV272 - [PERSON_NAME] CV292 - [PERSON_NAME] CV377 - [PERS…" at bounding box center [691, 281] width 1383 height 387
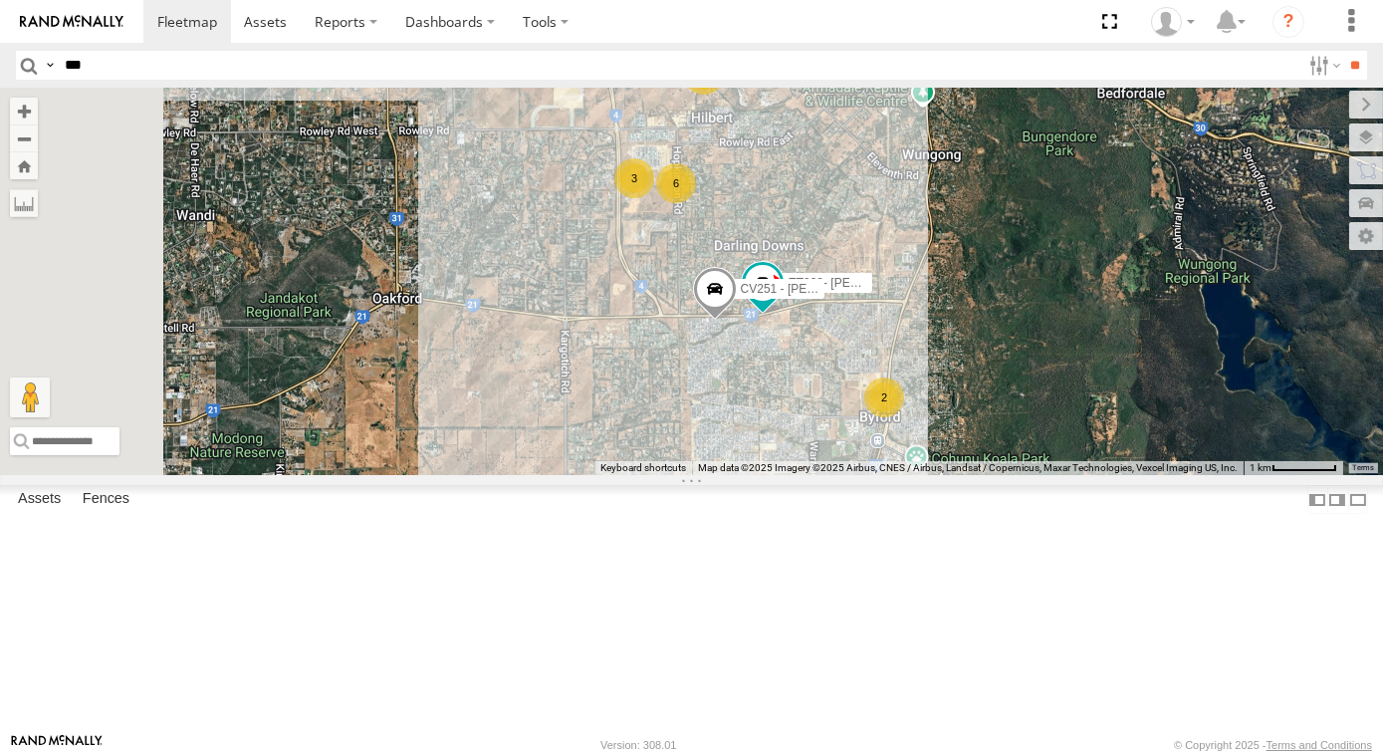
drag, startPoint x: 1069, startPoint y: 327, endPoint x: 1058, endPoint y: 299, distance: 30.3
click at [1064, 306] on div "CV364 - [PERSON_NAME] CV272 - [PERSON_NAME] CV292 - [PERSON_NAME] CV377 - [PERS…" at bounding box center [691, 281] width 1383 height 387
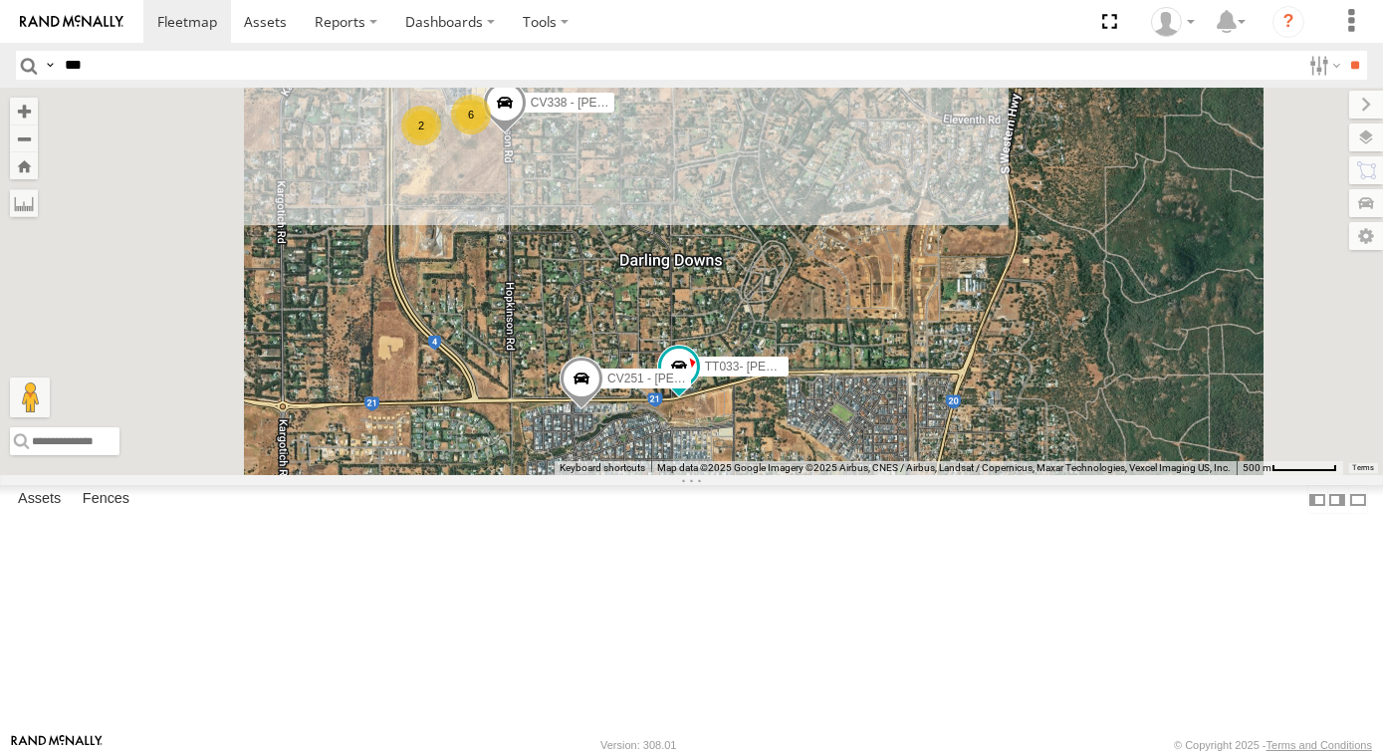
drag, startPoint x: 1245, startPoint y: 393, endPoint x: 1203, endPoint y: 356, distance: 55.7
click at [1201, 363] on div "CV364 - [PERSON_NAME] CV272 - [PERSON_NAME] CV292 - [PERSON_NAME] CV377 - [PERS…" at bounding box center [691, 281] width 1383 height 387
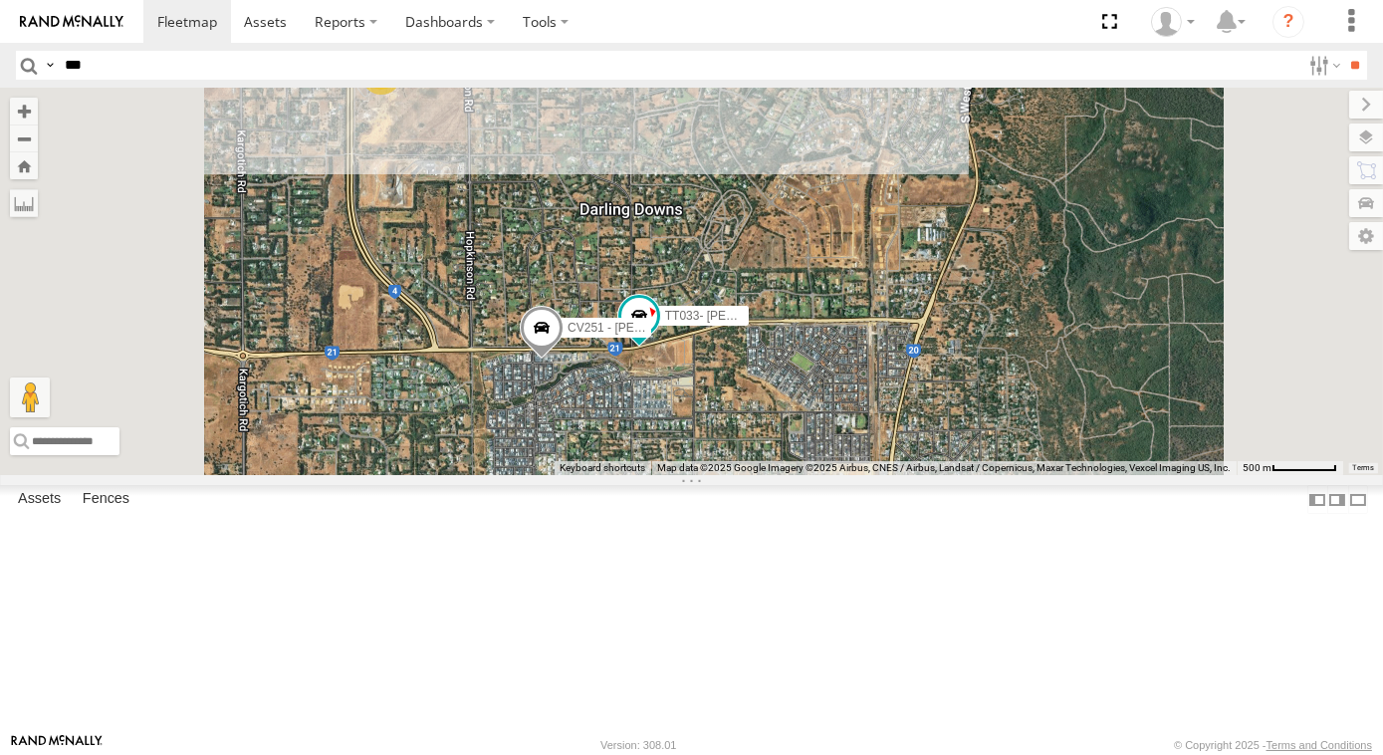
drag, startPoint x: 1079, startPoint y: 353, endPoint x: 1037, endPoint y: 337, distance: 45.7
click at [1062, 344] on div "CV364 - [PERSON_NAME] CV272 - [PERSON_NAME] CV292 - [PERSON_NAME] CV377 - [PERS…" at bounding box center [691, 281] width 1383 height 387
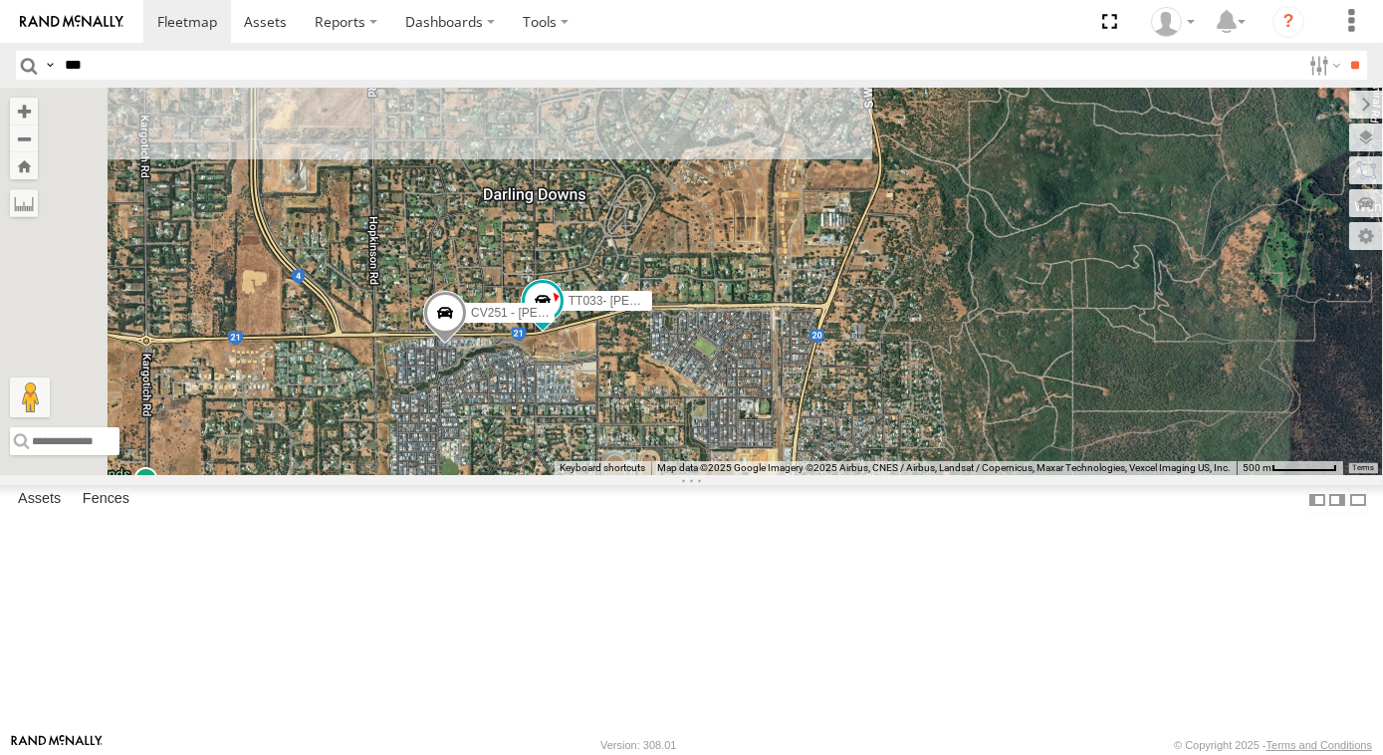
drag, startPoint x: 1020, startPoint y: 316, endPoint x: 1170, endPoint y: 312, distance: 150.4
click at [1170, 312] on div "CV364 - [PERSON_NAME] CV272 - [PERSON_NAME] CV292 - [PERSON_NAME] CV377 - [PERS…" at bounding box center [691, 281] width 1383 height 387
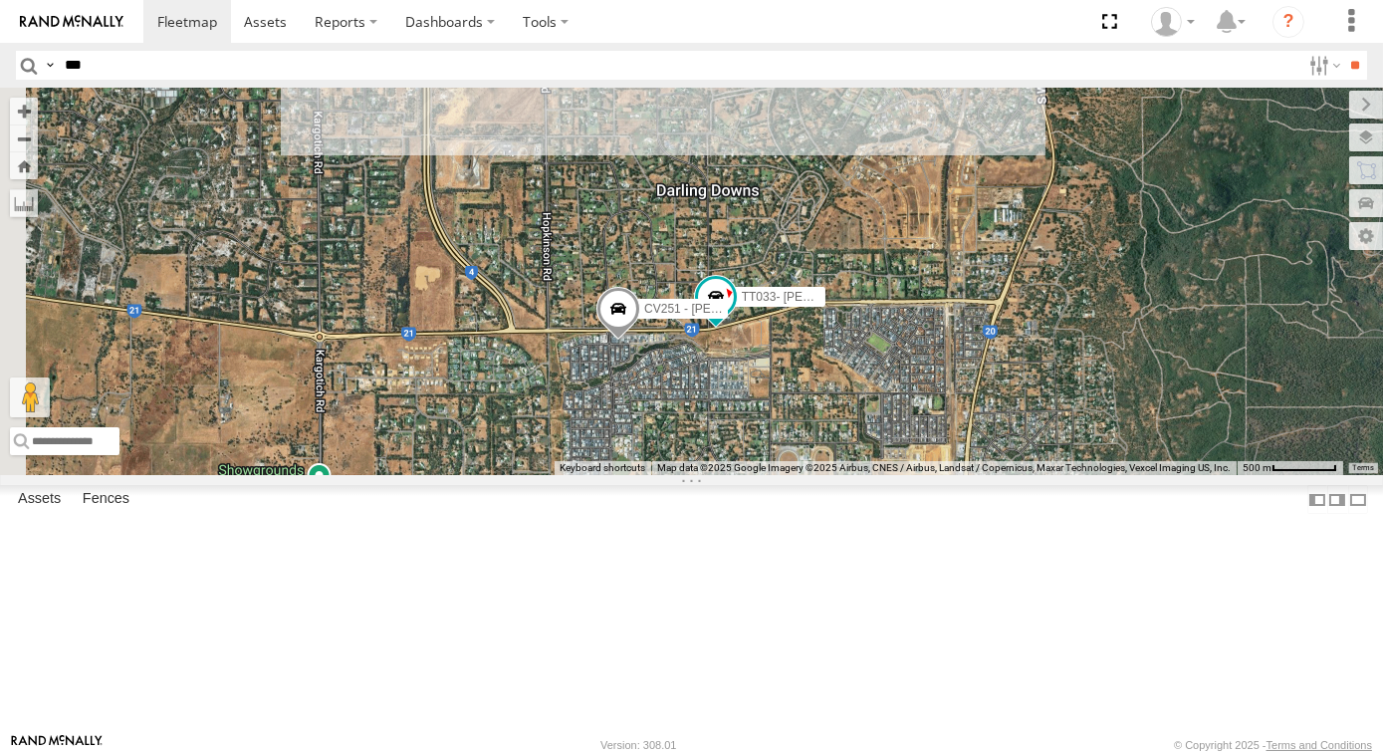
click at [969, 284] on div "CV364 - [PERSON_NAME] CV272 - [PERSON_NAME] CV292 - [PERSON_NAME] CV377 - [PERS…" at bounding box center [691, 281] width 1383 height 387
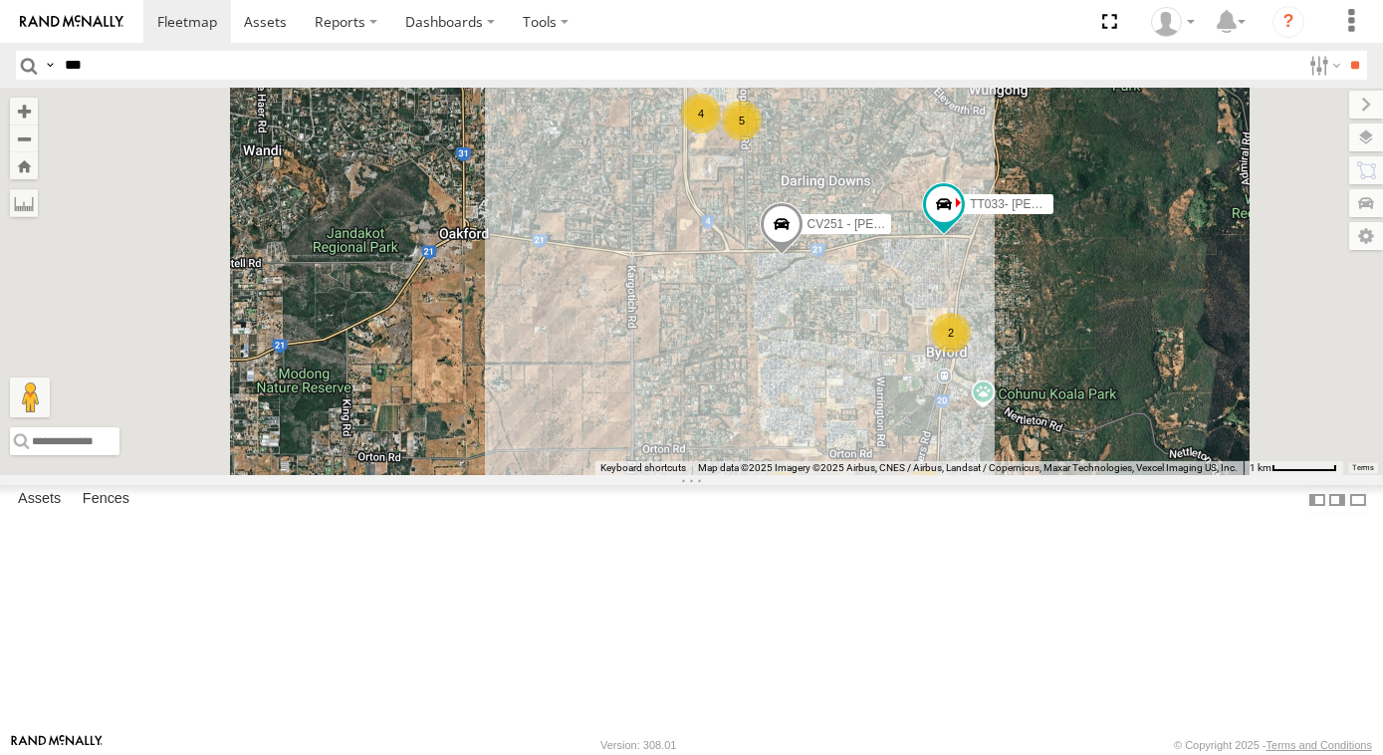
drag, startPoint x: 805, startPoint y: 104, endPoint x: 794, endPoint y: 98, distance: 12.5
click at [794, 98] on div "CV364 - [PERSON_NAME] CV272 - [PERSON_NAME] CV292 - [PERSON_NAME] CV377 - [PERS…" at bounding box center [691, 281] width 1383 height 387
